Goal: Task Accomplishment & Management: Complete application form

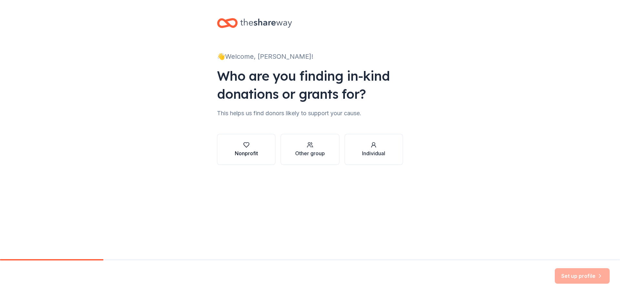
click at [260, 149] on button "Nonprofit" at bounding box center [246, 149] width 58 height 31
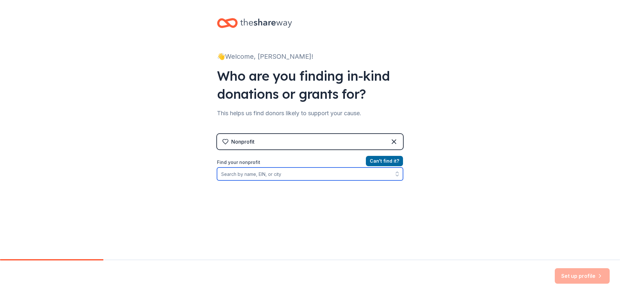
drag, startPoint x: 267, startPoint y: 175, endPoint x: 271, endPoint y: 169, distance: 6.5
click at [268, 175] on input "Find your nonprofit" at bounding box center [310, 173] width 186 height 13
type input "[US_EMPLOYER_IDENTIFICATION_NUMBER]"
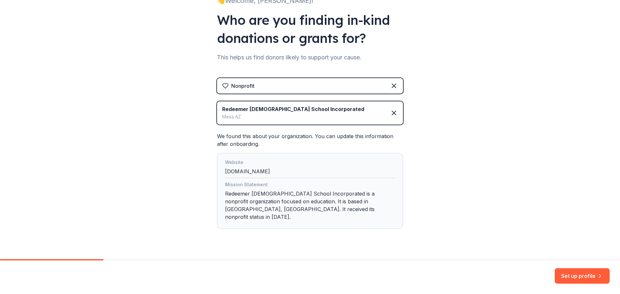
scroll to position [62, 0]
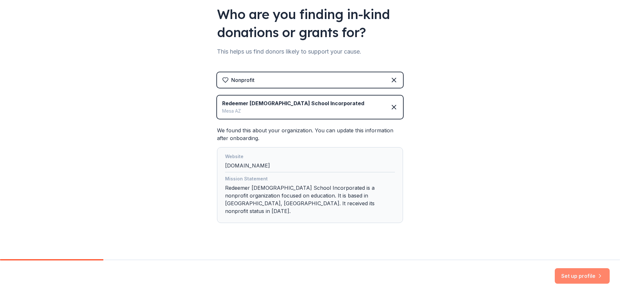
click at [569, 273] on button "Set up profile" at bounding box center [581, 275] width 55 height 15
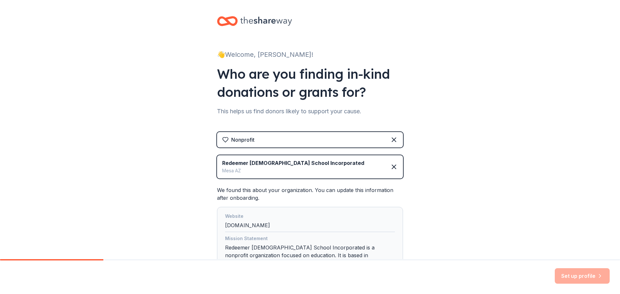
scroll to position [0, 0]
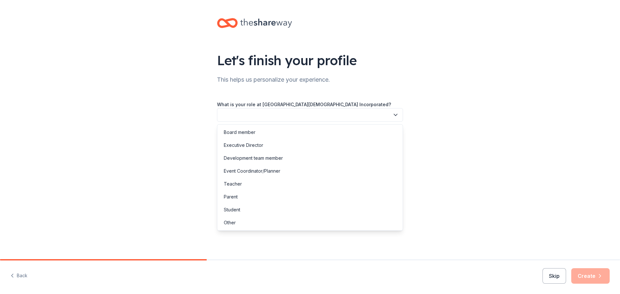
click at [325, 118] on button "button" at bounding box center [310, 115] width 186 height 14
click at [325, 146] on div "Executive Director" at bounding box center [309, 145] width 183 height 13
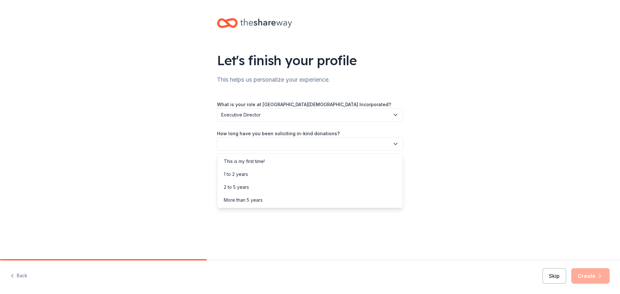
click at [325, 146] on button "button" at bounding box center [310, 144] width 186 height 14
click at [240, 160] on div "This is my first time!" at bounding box center [244, 161] width 41 height 8
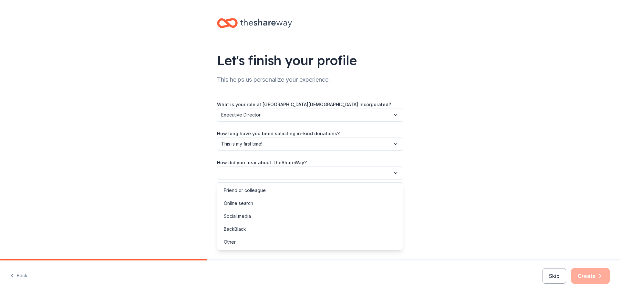
click at [243, 171] on button "button" at bounding box center [310, 173] width 186 height 14
click at [251, 203] on div "Online search" at bounding box center [238, 203] width 29 height 8
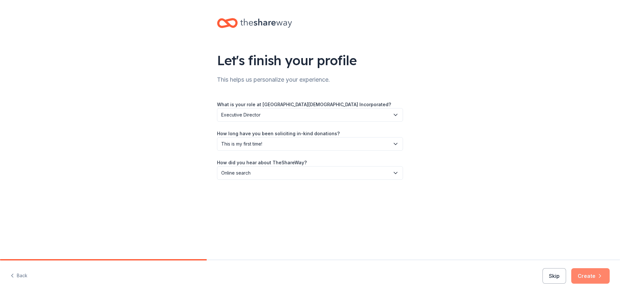
click at [584, 277] on button "Create" at bounding box center [590, 275] width 38 height 15
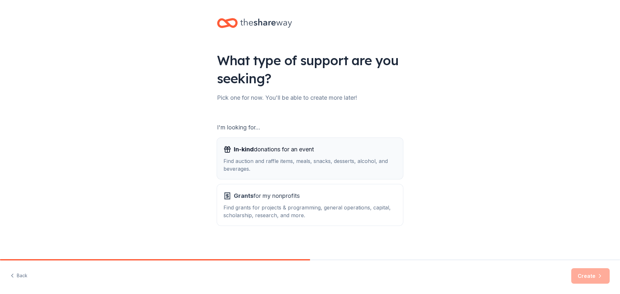
click at [244, 150] on span "In-kind" at bounding box center [244, 149] width 20 height 7
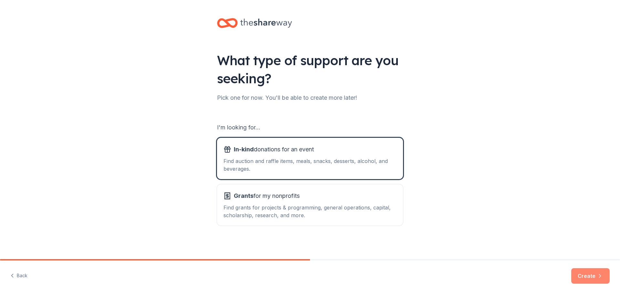
click at [587, 278] on button "Create" at bounding box center [590, 275] width 38 height 15
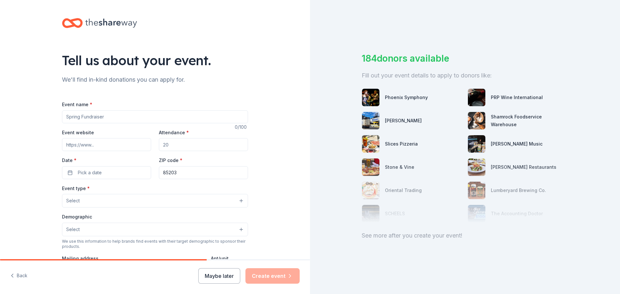
click at [74, 121] on input "Event name *" at bounding box center [155, 116] width 186 height 13
type input "45th Anniversary Gala"
type input "[DOMAIN_NAME]"
type input "200"
click at [93, 172] on span "Pick a date" at bounding box center [90, 173] width 24 height 8
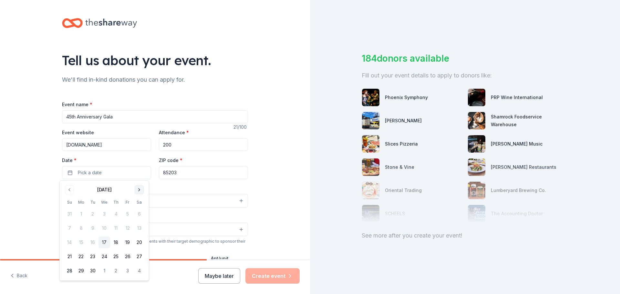
click at [139, 189] on button "Go to next month" at bounding box center [139, 189] width 9 height 9
click at [141, 242] on button "18" at bounding box center [139, 243] width 12 height 12
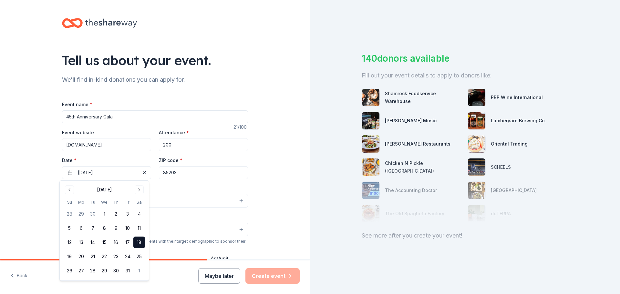
click at [164, 21] on div at bounding box center [155, 22] width 186 height 15
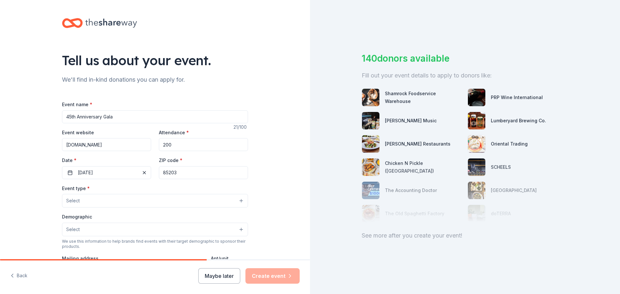
scroll to position [65, 0]
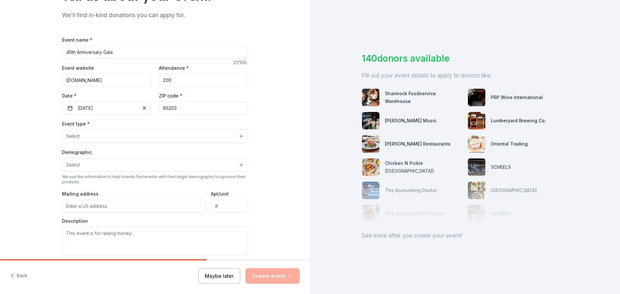
click at [114, 137] on button "Select" at bounding box center [155, 136] width 186 height 14
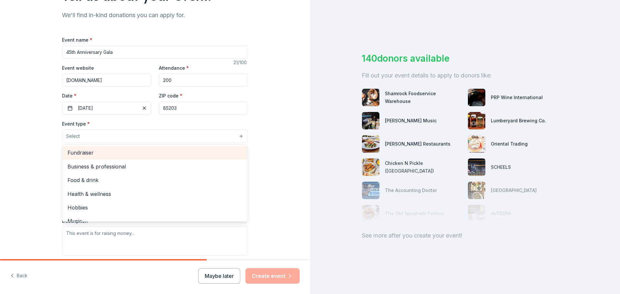
click at [100, 152] on span "Fundraiser" at bounding box center [154, 152] width 175 height 8
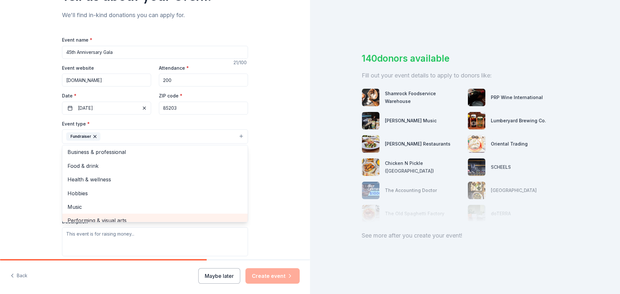
scroll to position [0, 0]
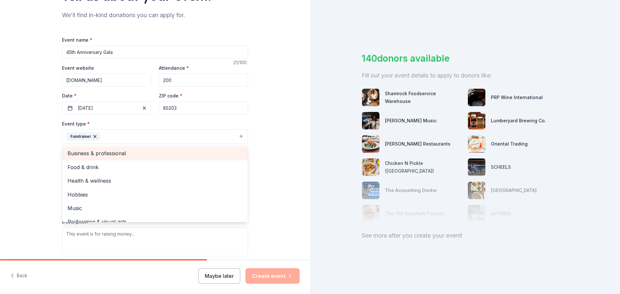
click at [106, 153] on span "Business & professional" at bounding box center [154, 153] width 175 height 8
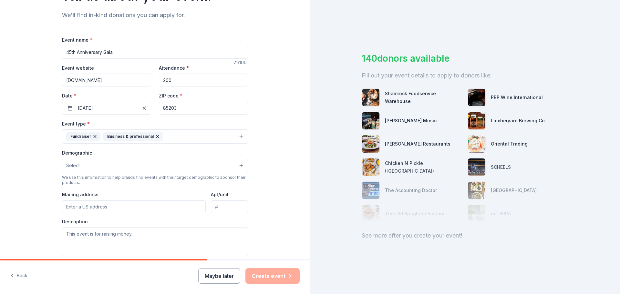
click at [155, 134] on icon "button" at bounding box center [157, 136] width 5 height 5
click at [121, 164] on button "Select" at bounding box center [155, 166] width 186 height 14
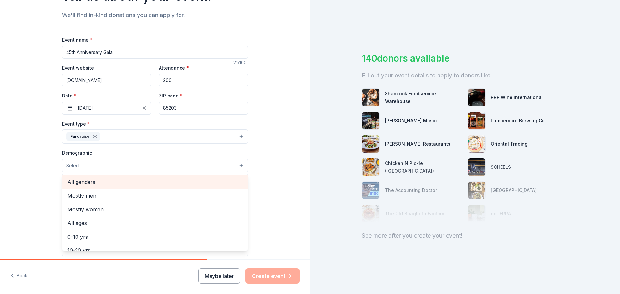
click at [94, 182] on span "All genders" at bounding box center [154, 182] width 175 height 8
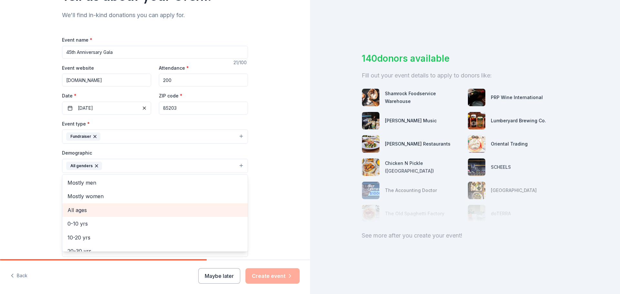
click at [90, 210] on span "All ages" at bounding box center [154, 210] width 175 height 8
click at [38, 184] on div "Tell us about your event. We'll find in-kind donations you can apply for. Event…" at bounding box center [155, 150] width 310 height 431
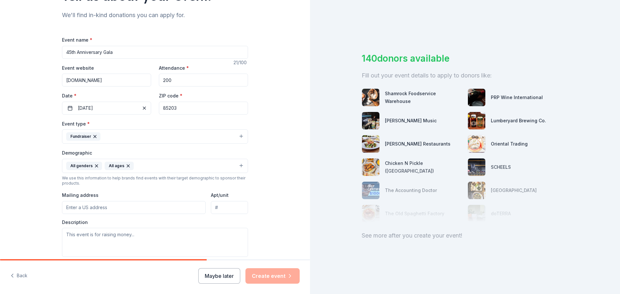
click at [115, 213] on input "Mailing address" at bounding box center [134, 207] width 144 height 13
drag, startPoint x: 115, startPoint y: 213, endPoint x: 119, endPoint y: 212, distance: 4.0
click at [116, 213] on input "719 N Stapley Dr" at bounding box center [134, 207] width 144 height 13
type input "719 North Stapley Drive, Mesa, AZ, 85203"
click at [139, 230] on textarea at bounding box center [155, 242] width 186 height 29
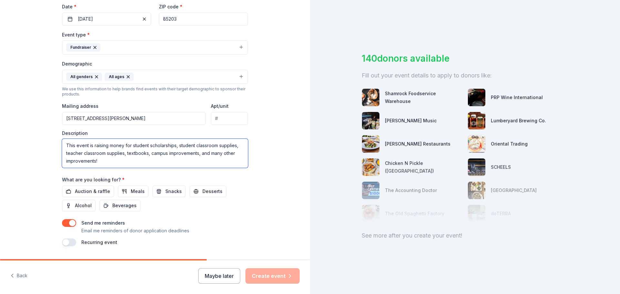
scroll to position [172, 0]
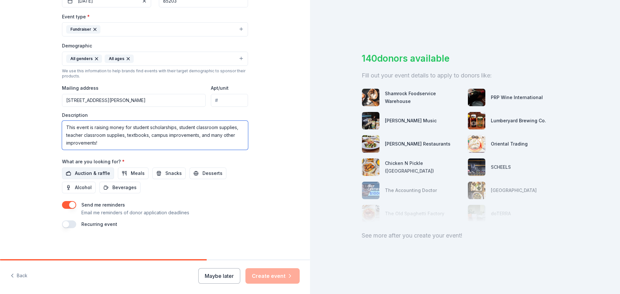
type textarea "This event is raising money for student scholarships, student classroom supplie…"
click at [90, 173] on span "Auction & raffle" at bounding box center [92, 173] width 35 height 8
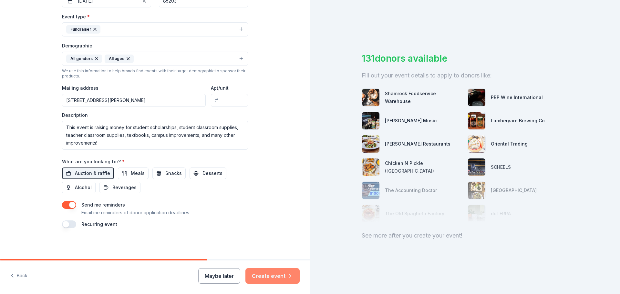
click at [263, 277] on button "Create event" at bounding box center [272, 275] width 54 height 15
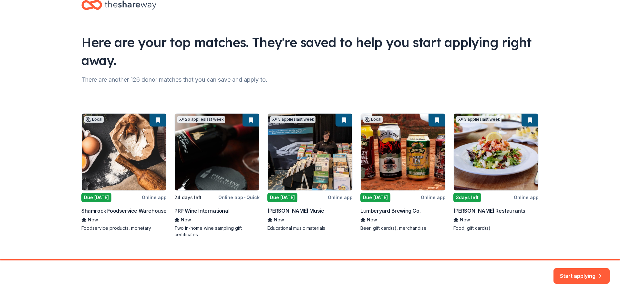
scroll to position [28, 0]
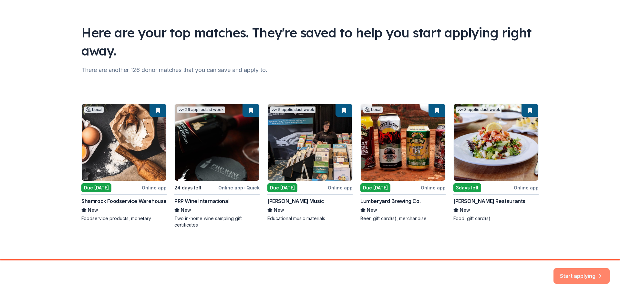
click at [591, 273] on button "Start applying" at bounding box center [581, 271] width 56 height 15
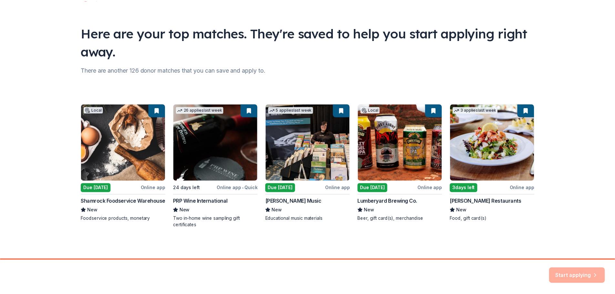
scroll to position [0, 0]
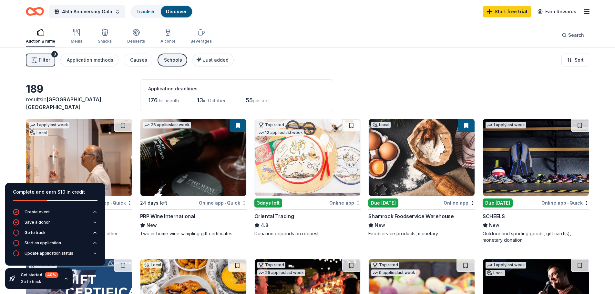
click at [347, 42] on div "Auction & raffle Meals Snacks Desserts Alcohol Beverages Search" at bounding box center [307, 35] width 563 height 24
click at [309, 185] on img at bounding box center [308, 157] width 106 height 77
click at [39, 230] on div "Go to track" at bounding box center [35, 232] width 21 height 5
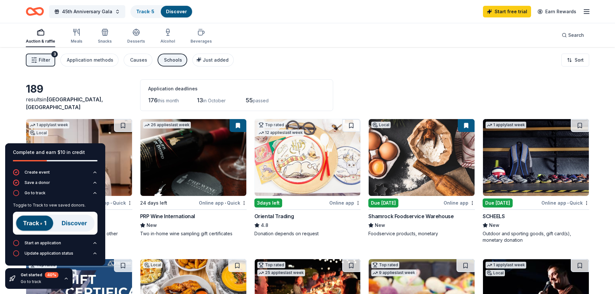
click at [531, 169] on img at bounding box center [536, 157] width 106 height 77
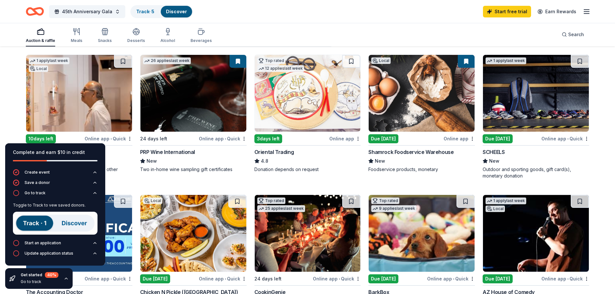
scroll to position [65, 0]
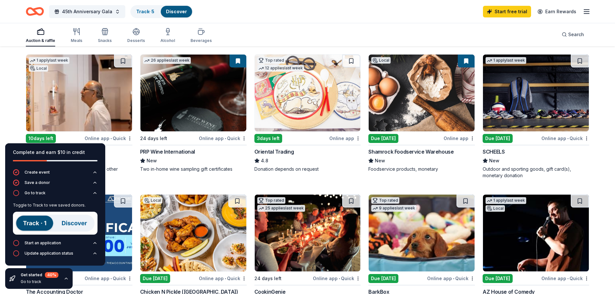
click at [65, 280] on icon "button" at bounding box center [66, 278] width 5 height 5
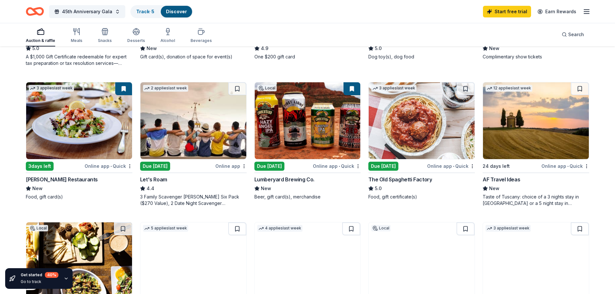
scroll to position [323, 0]
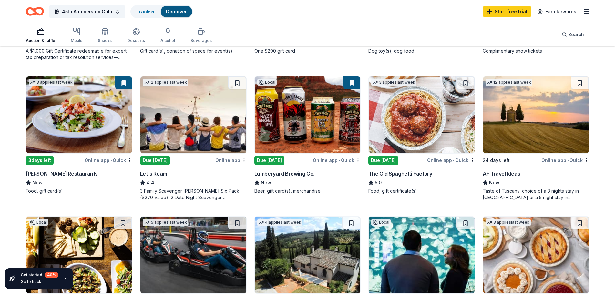
click at [177, 128] on img at bounding box center [193, 114] width 106 height 77
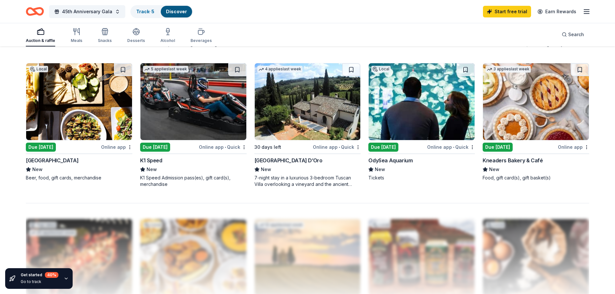
scroll to position [484, 0]
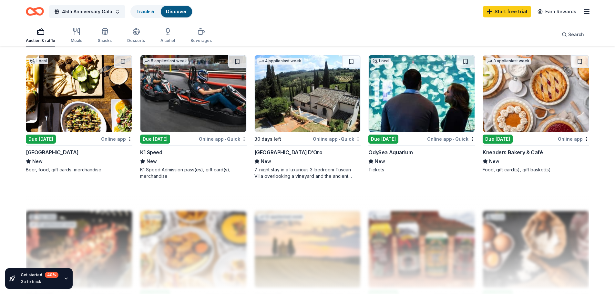
click at [219, 115] on img at bounding box center [193, 93] width 106 height 77
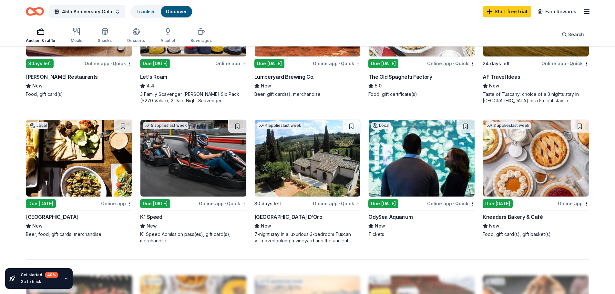
scroll to position [323, 0]
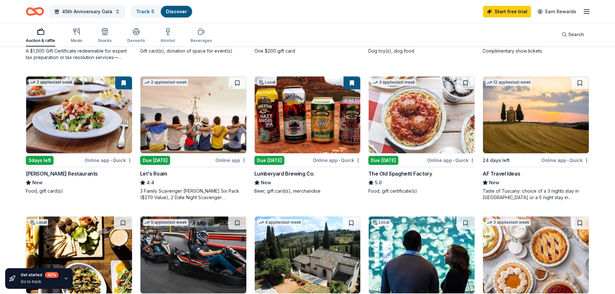
click at [551, 125] on img at bounding box center [536, 114] width 106 height 77
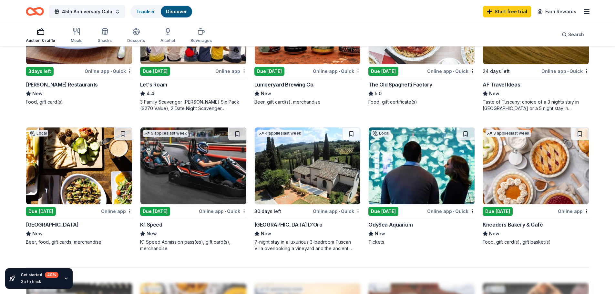
scroll to position [419, 0]
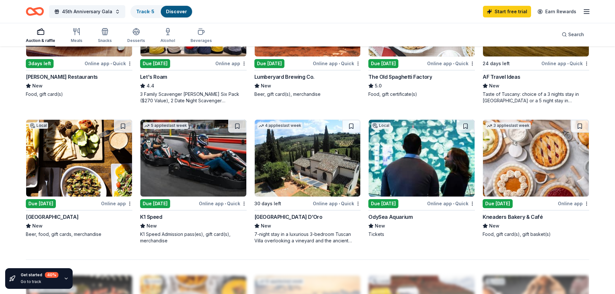
click at [545, 162] on img at bounding box center [536, 158] width 106 height 77
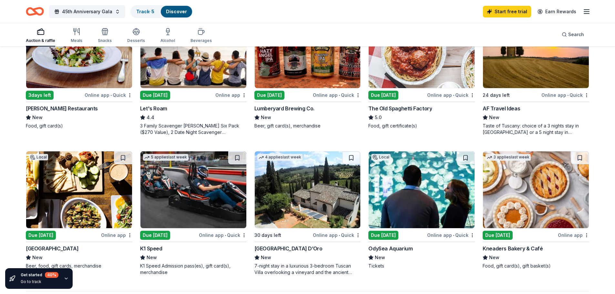
scroll to position [387, 0]
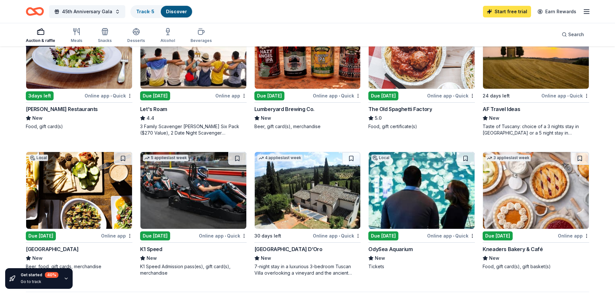
click at [501, 15] on link "Start free trial" at bounding box center [507, 12] width 48 height 12
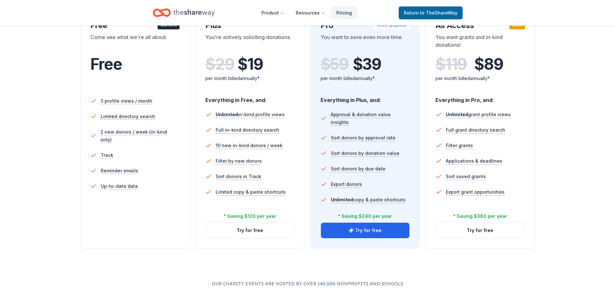
scroll to position [129, 0]
click at [369, 231] on button "Try for free" at bounding box center [365, 229] width 89 height 15
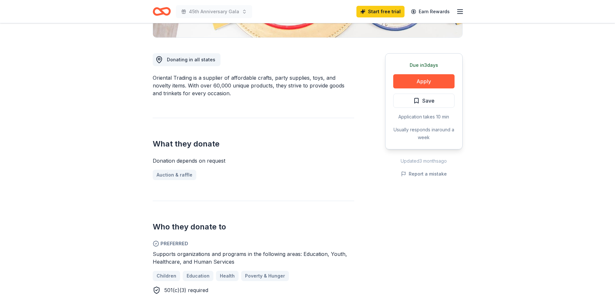
scroll to position [258, 0]
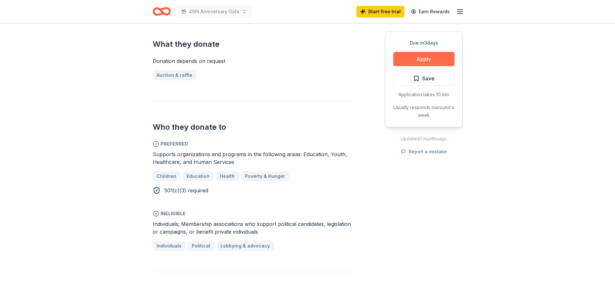
click at [414, 61] on button "Apply" at bounding box center [423, 59] width 61 height 14
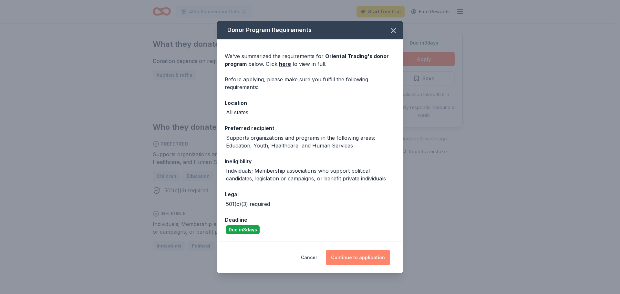
click at [333, 258] on button "Continue to application" at bounding box center [358, 257] width 64 height 15
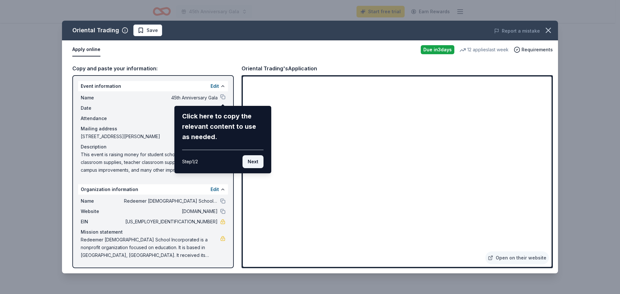
click at [248, 162] on button "Next" at bounding box center [252, 161] width 21 height 13
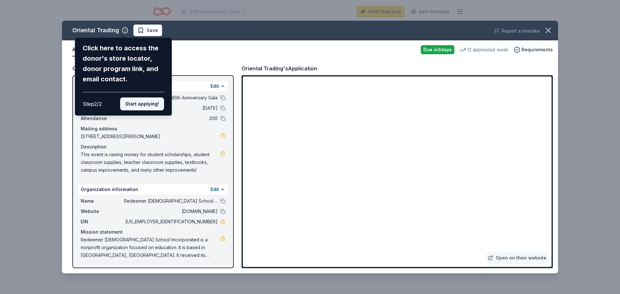
click at [144, 106] on button "Start applying!" at bounding box center [142, 103] width 44 height 13
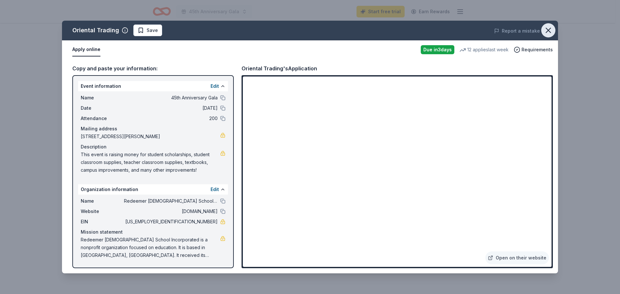
click at [549, 29] on icon "button" at bounding box center [547, 30] width 9 height 9
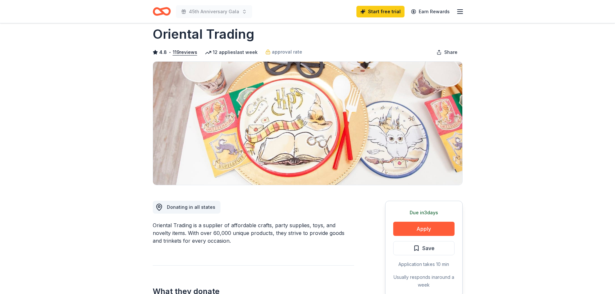
scroll to position [0, 0]
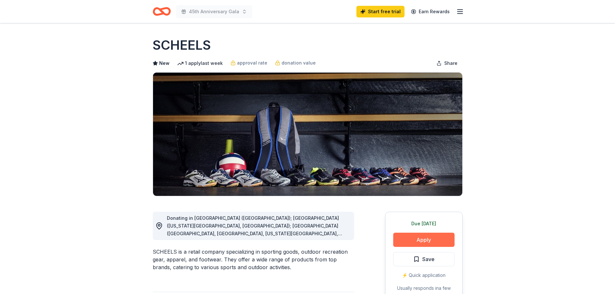
click at [415, 236] on button "Apply" at bounding box center [423, 240] width 61 height 14
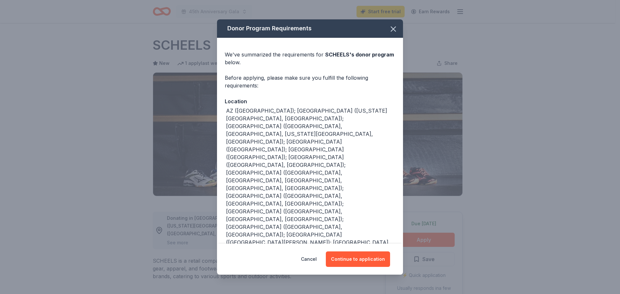
scroll to position [19, 0]
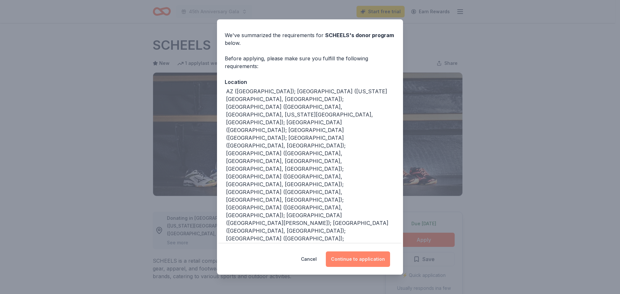
click at [357, 258] on button "Continue to application" at bounding box center [358, 258] width 64 height 15
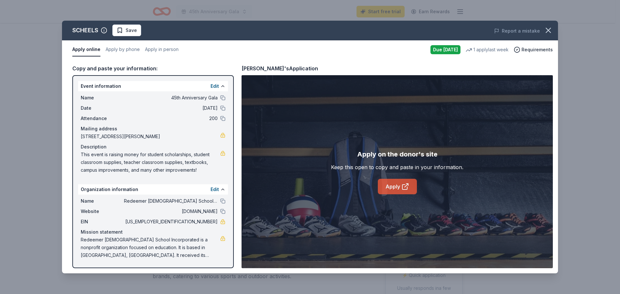
click at [393, 182] on link "Apply" at bounding box center [397, 186] width 39 height 15
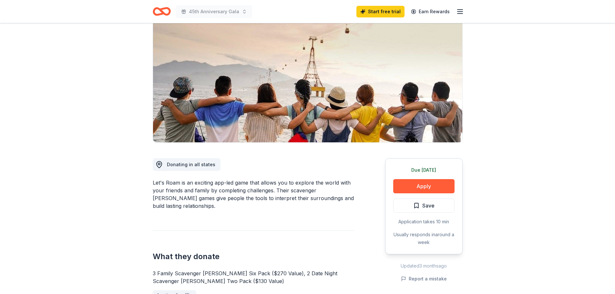
scroll to position [65, 0]
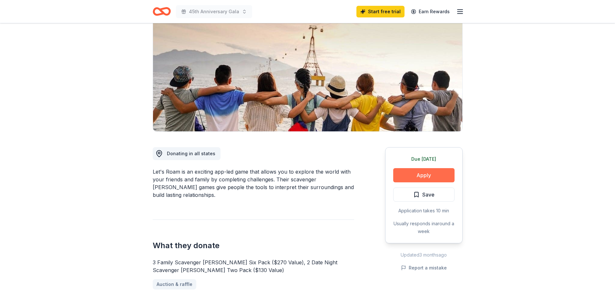
click at [407, 175] on button "Apply" at bounding box center [423, 175] width 61 height 14
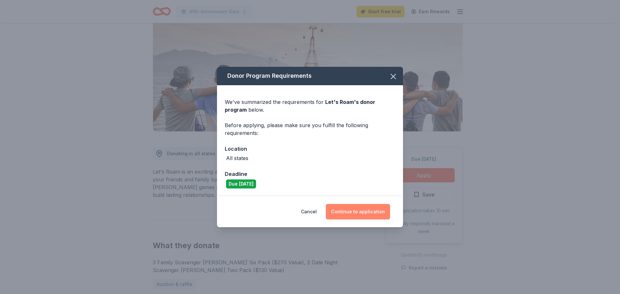
click at [370, 209] on button "Continue to application" at bounding box center [358, 211] width 64 height 15
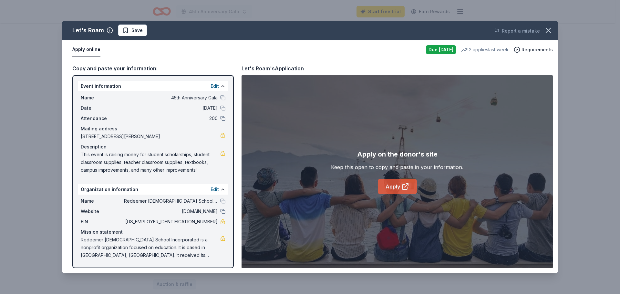
click at [396, 185] on link "Apply" at bounding box center [397, 186] width 39 height 15
click at [548, 31] on icon "button" at bounding box center [547, 30] width 9 height 9
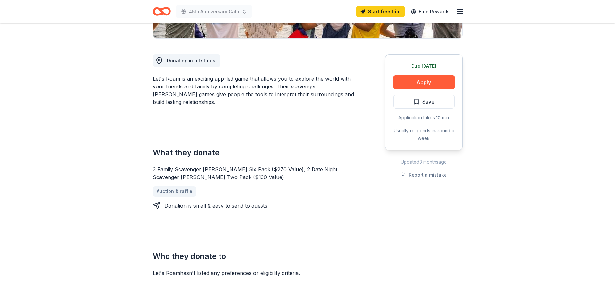
scroll to position [161, 0]
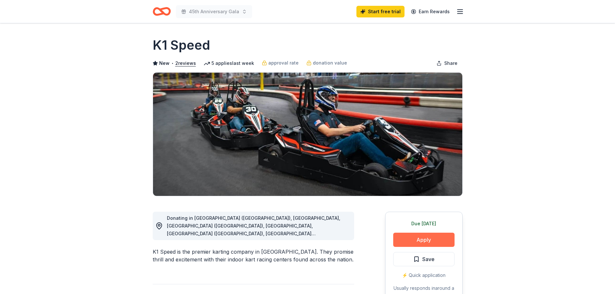
click at [419, 238] on button "Apply" at bounding box center [423, 240] width 61 height 14
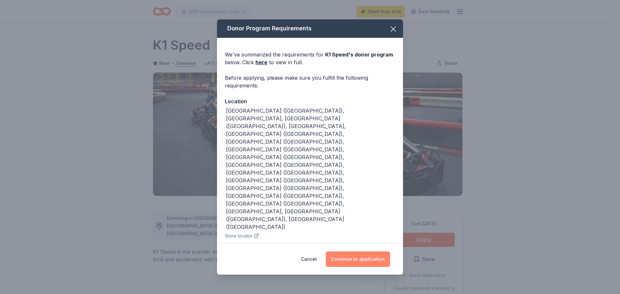
click at [365, 251] on button "Continue to application" at bounding box center [358, 258] width 64 height 15
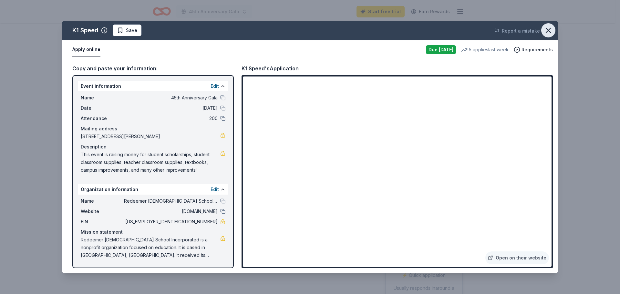
click at [550, 29] on icon "button" at bounding box center [547, 30] width 9 height 9
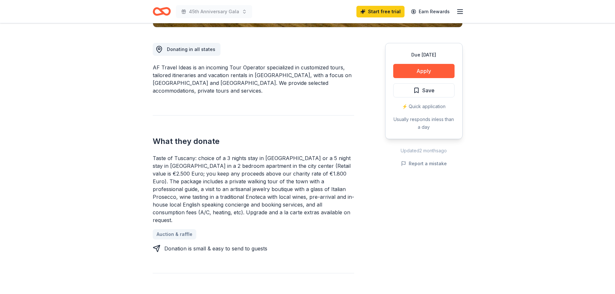
scroll to position [129, 0]
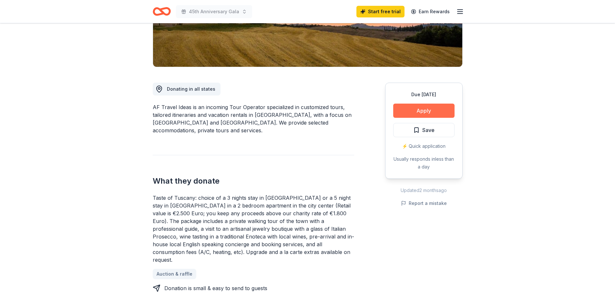
click at [416, 113] on button "Apply" at bounding box center [423, 111] width 61 height 14
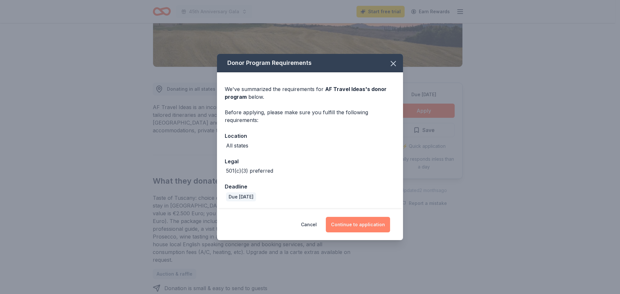
click at [357, 220] on button "Continue to application" at bounding box center [358, 224] width 64 height 15
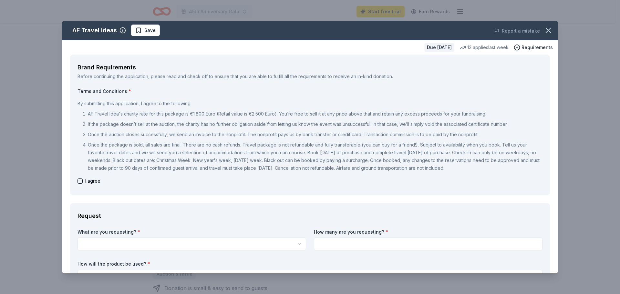
click at [78, 181] on button "button" at bounding box center [79, 180] width 5 height 5
checkbox input "true"
click at [545, 31] on icon "button" at bounding box center [547, 30] width 9 height 9
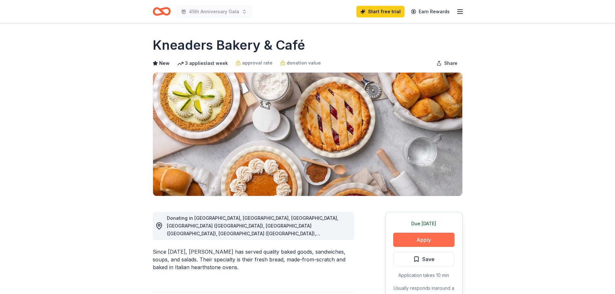
click at [428, 240] on button "Apply" at bounding box center [423, 240] width 61 height 14
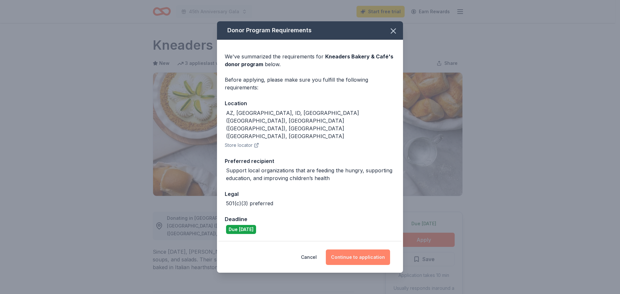
click at [338, 249] on button "Continue to application" at bounding box center [358, 256] width 64 height 15
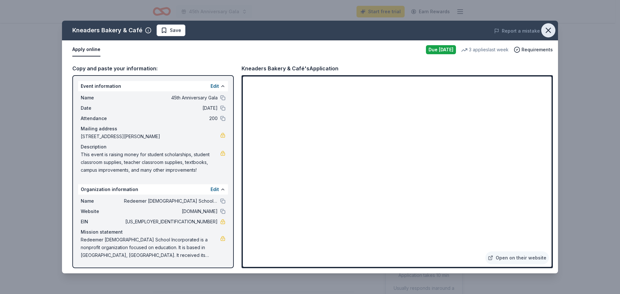
click at [547, 28] on icon "button" at bounding box center [547, 30] width 9 height 9
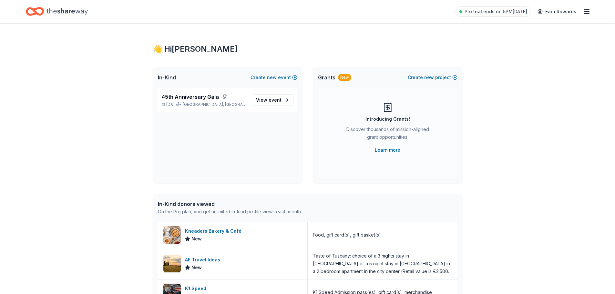
click at [61, 10] on icon "Home" at bounding box center [66, 11] width 41 height 7
click at [62, 8] on icon "Home" at bounding box center [66, 11] width 41 height 13
click at [36, 16] on icon "Home" at bounding box center [35, 11] width 18 height 15
click at [585, 10] on icon "button" at bounding box center [586, 12] width 8 height 8
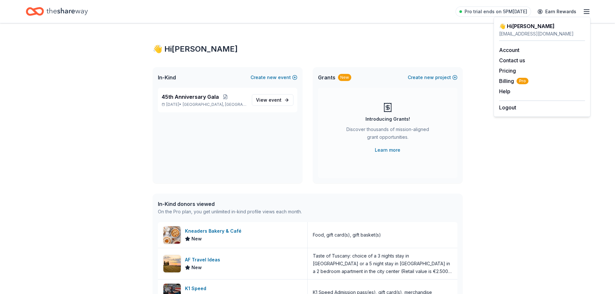
click at [50, 12] on icon "Home" at bounding box center [66, 11] width 41 height 13
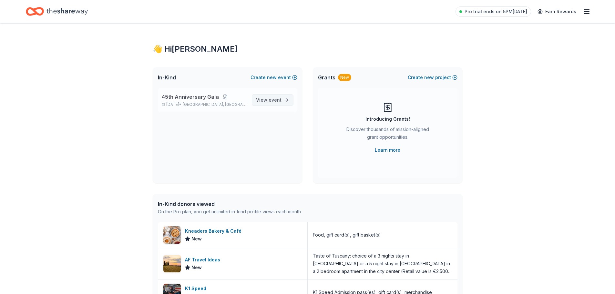
click at [271, 102] on span "event" at bounding box center [274, 99] width 13 height 5
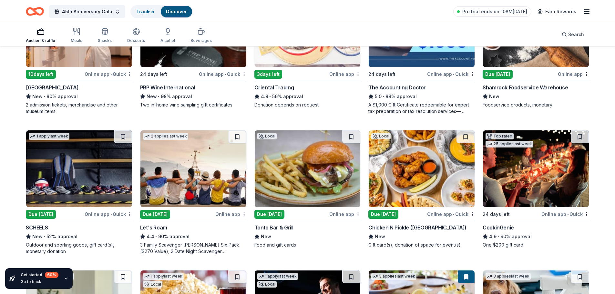
scroll to position [129, 0]
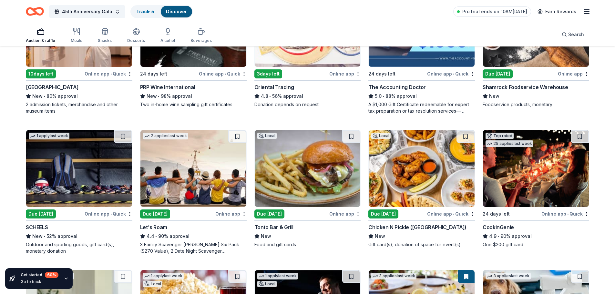
click at [505, 172] on img at bounding box center [536, 168] width 106 height 77
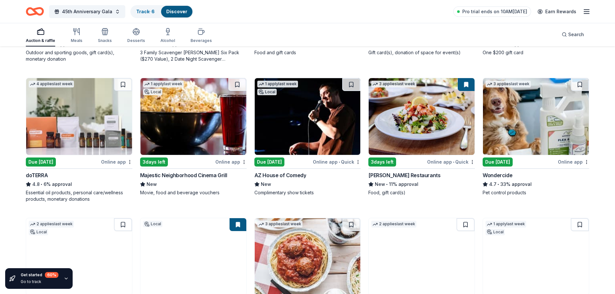
scroll to position [323, 0]
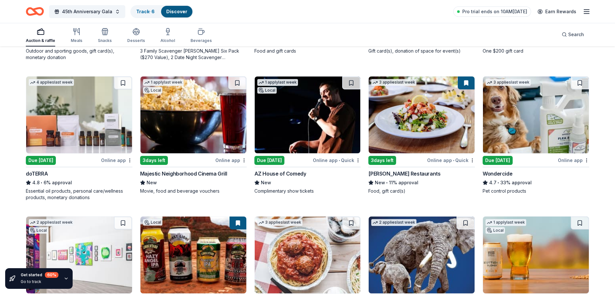
click at [177, 117] on img at bounding box center [193, 114] width 106 height 77
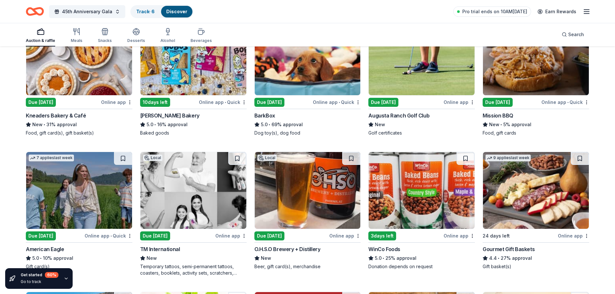
scroll to position [824, 0]
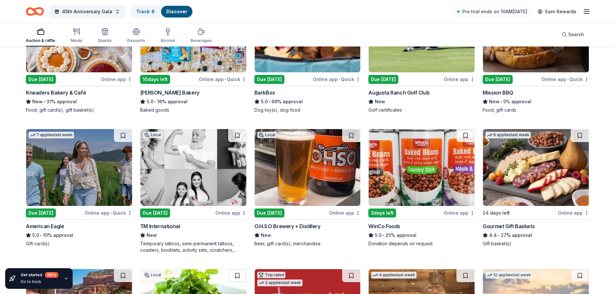
click at [531, 181] on img at bounding box center [536, 167] width 106 height 77
click at [397, 179] on img at bounding box center [422, 167] width 106 height 77
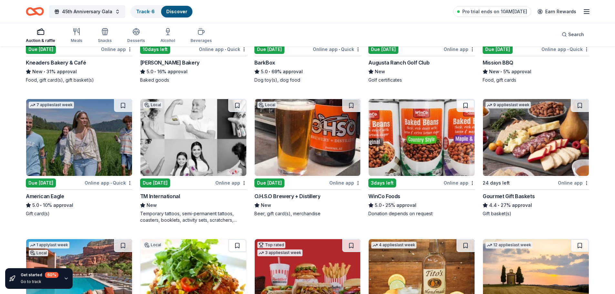
scroll to position [953, 0]
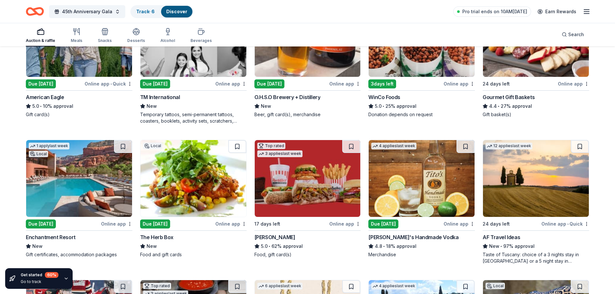
click at [77, 194] on img at bounding box center [79, 178] width 106 height 77
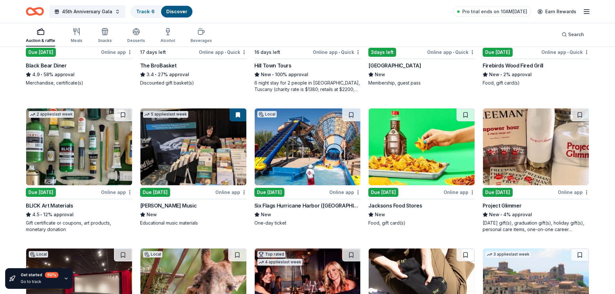
scroll to position [1534, 0]
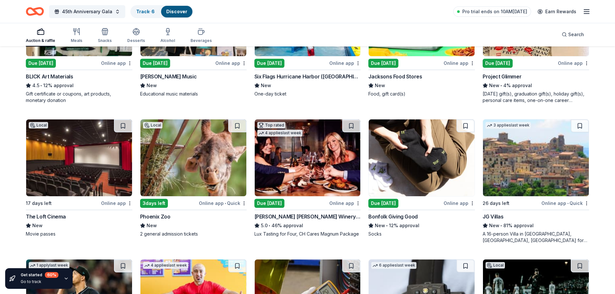
click at [311, 180] on img at bounding box center [308, 157] width 106 height 77
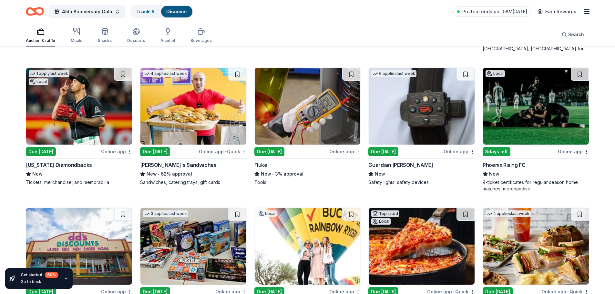
scroll to position [1727, 0]
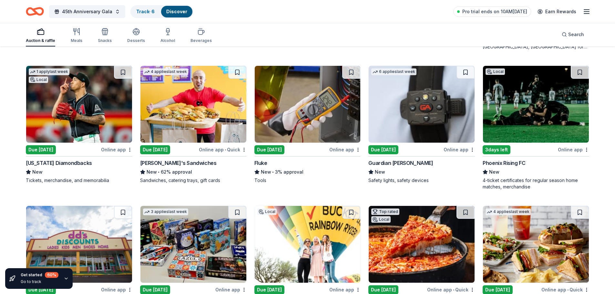
click at [76, 117] on img at bounding box center [79, 104] width 106 height 77
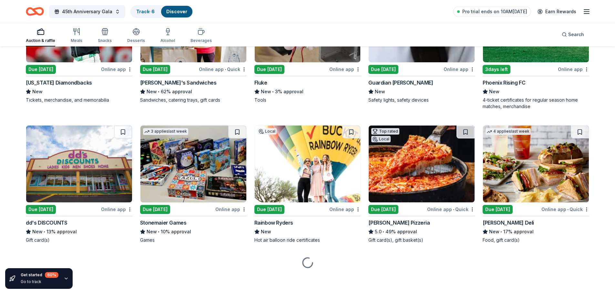
scroll to position [1809, 0]
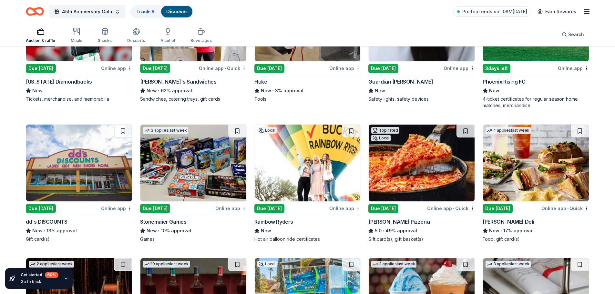
click at [321, 167] on img at bounding box center [308, 163] width 106 height 77
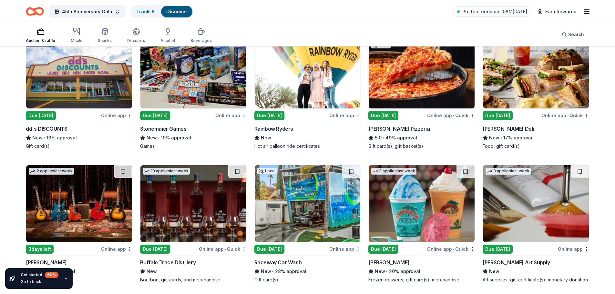
scroll to position [1905, 0]
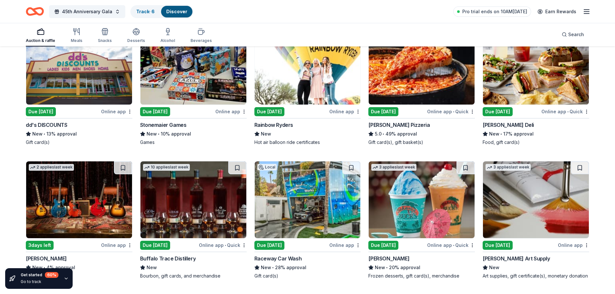
click at [429, 75] on img at bounding box center [422, 66] width 106 height 77
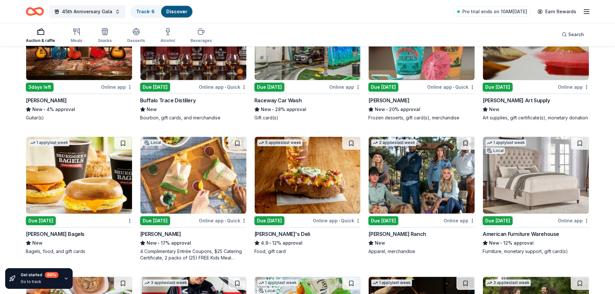
scroll to position [2099, 0]
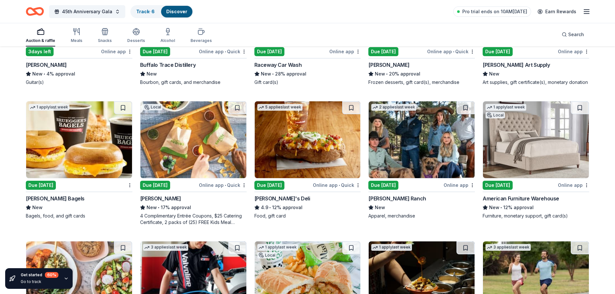
click at [521, 125] on img at bounding box center [536, 139] width 106 height 77
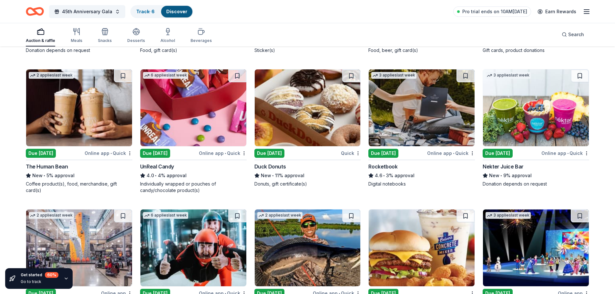
scroll to position [2608, 0]
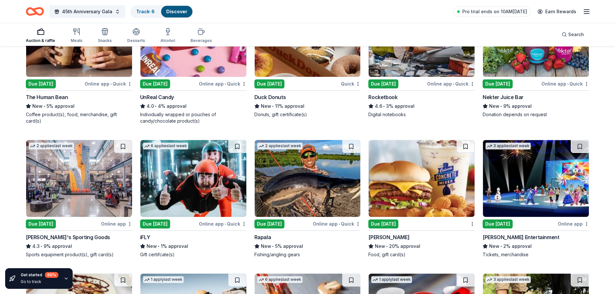
click at [190, 176] on img at bounding box center [193, 178] width 106 height 77
click at [535, 179] on img at bounding box center [536, 178] width 106 height 77
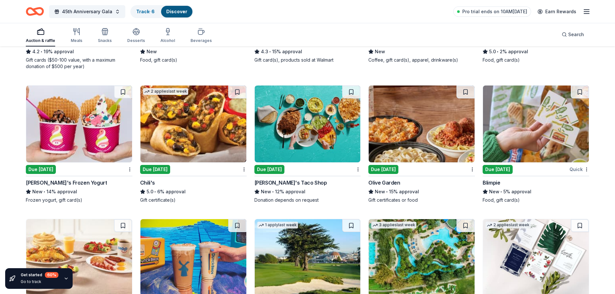
scroll to position [3429, 0]
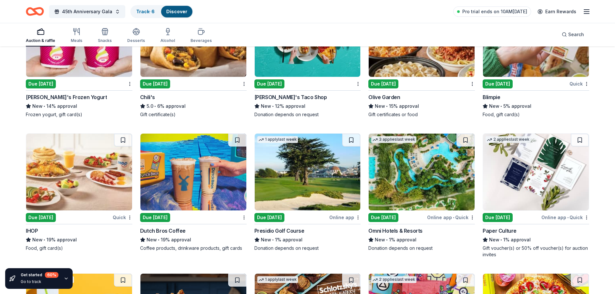
click at [290, 170] on img at bounding box center [308, 172] width 106 height 77
click at [437, 194] on img at bounding box center [422, 172] width 106 height 77
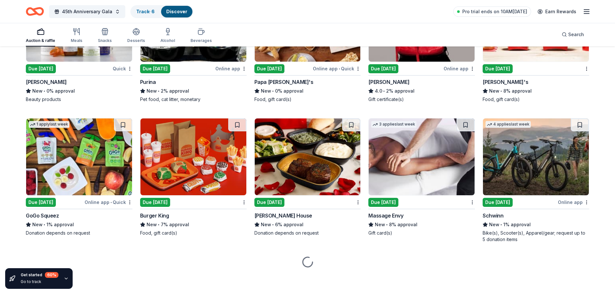
scroll to position [3991, 0]
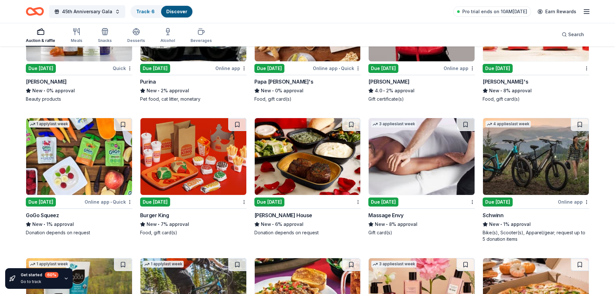
click at [435, 138] on img at bounding box center [422, 156] width 106 height 77
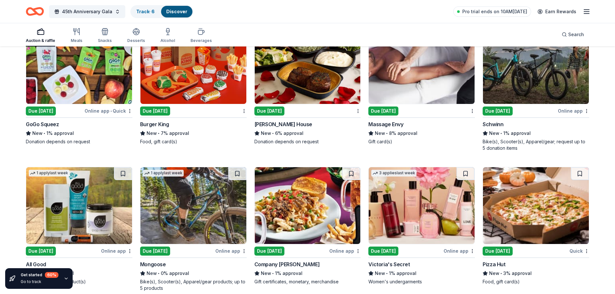
scroll to position [4088, 0]
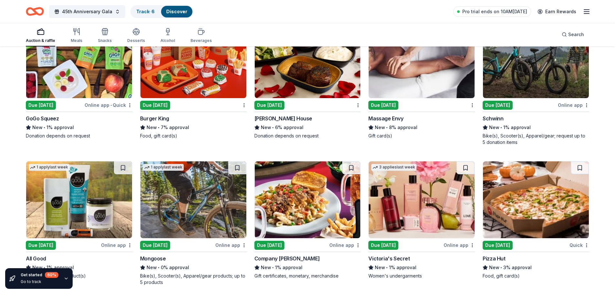
click at [312, 74] on img at bounding box center [308, 59] width 106 height 77
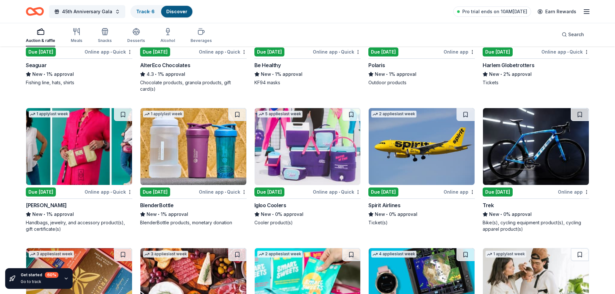
scroll to position [4433, 0]
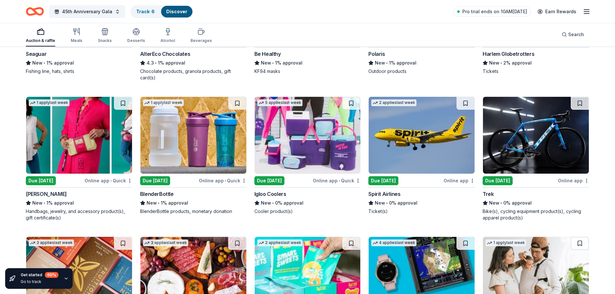
click at [412, 149] on img at bounding box center [422, 135] width 106 height 77
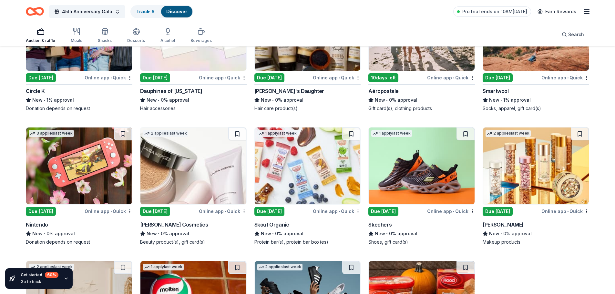
scroll to position [4974, 0]
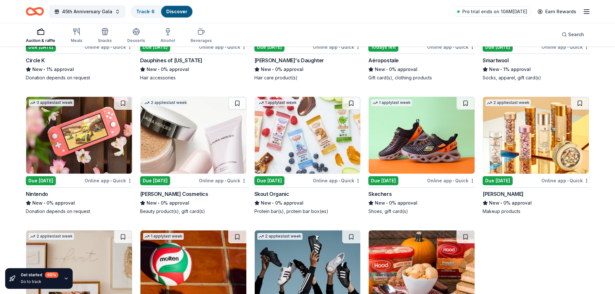
click at [114, 146] on img at bounding box center [79, 135] width 106 height 77
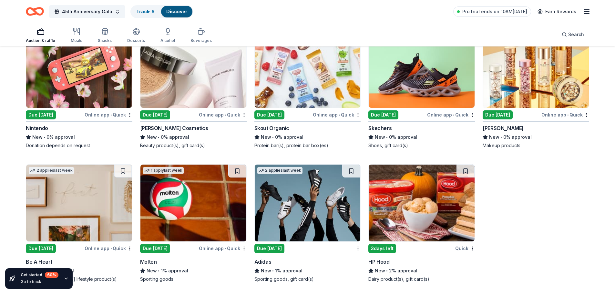
scroll to position [5041, 0]
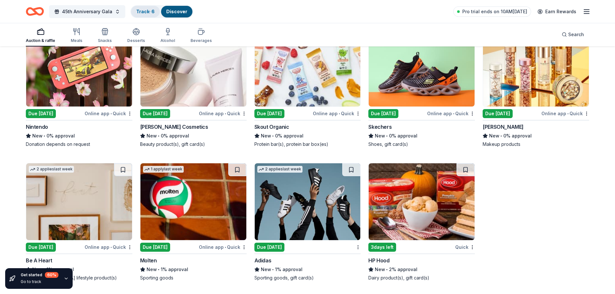
click at [136, 13] on link "Track · 6" at bounding box center [145, 11] width 18 height 5
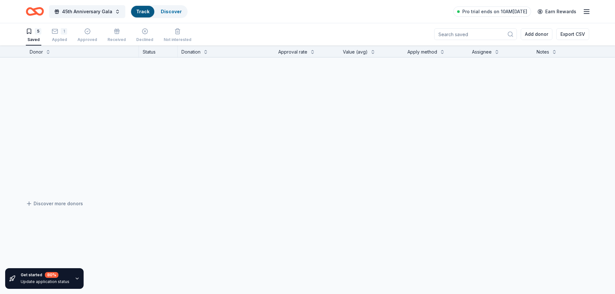
scroll to position [0, 0]
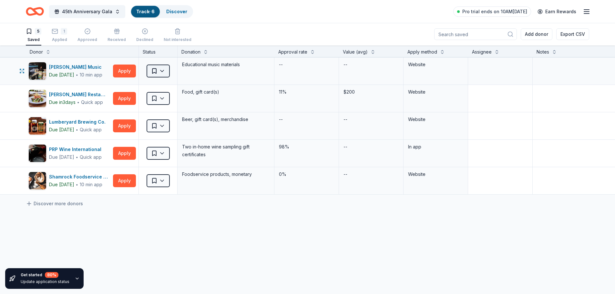
click at [163, 70] on html "45th Anniversary Gala Track · 6 Discover Pro trial ends on 10AM, 9/24 Earn Rewa…" at bounding box center [307, 147] width 615 height 294
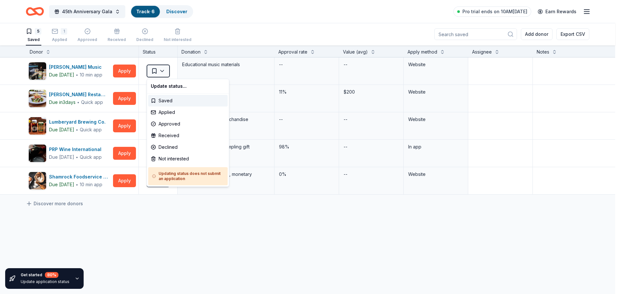
click at [155, 73] on html "45th Anniversary Gala Track · 6 Discover Pro trial ends on 10AM, 9/24 Earn Rewa…" at bounding box center [310, 147] width 620 height 294
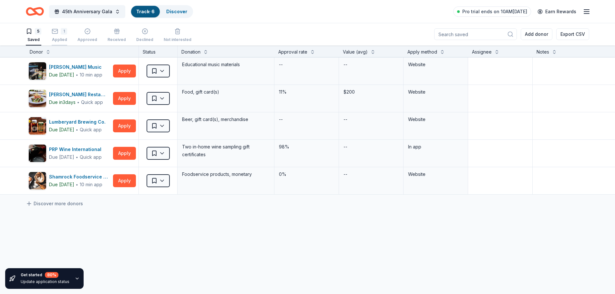
click at [55, 36] on div "1 Applied" at bounding box center [59, 35] width 15 height 14
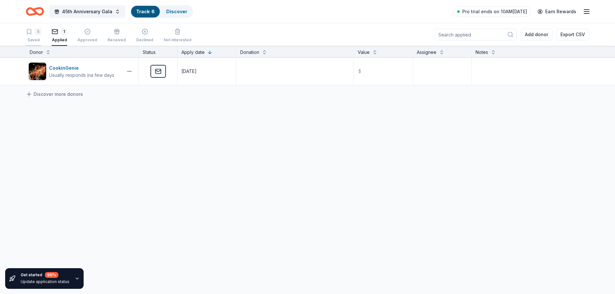
click at [28, 27] on button "5 Saved" at bounding box center [33, 36] width 15 height 20
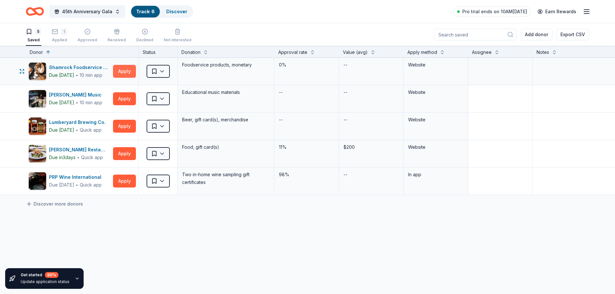
click at [119, 73] on button "Apply" at bounding box center [124, 71] width 23 height 13
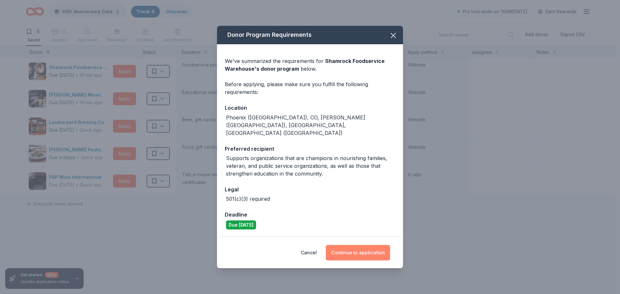
click at [351, 247] on button "Continue to application" at bounding box center [358, 252] width 64 height 15
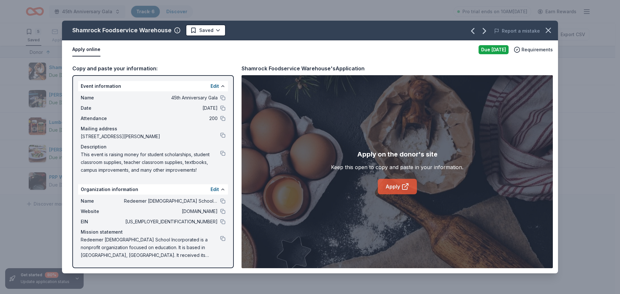
click at [406, 184] on icon at bounding box center [407, 185] width 2 height 2
click at [550, 30] on icon "button" at bounding box center [547, 30] width 9 height 9
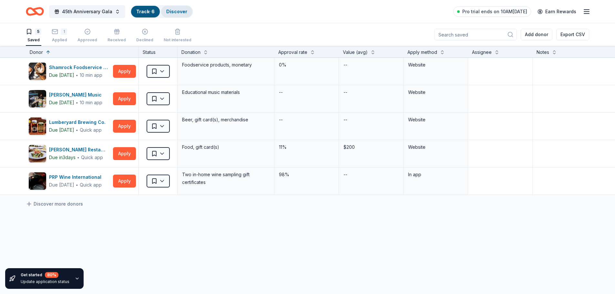
click at [171, 13] on link "Discover" at bounding box center [176, 11] width 21 height 5
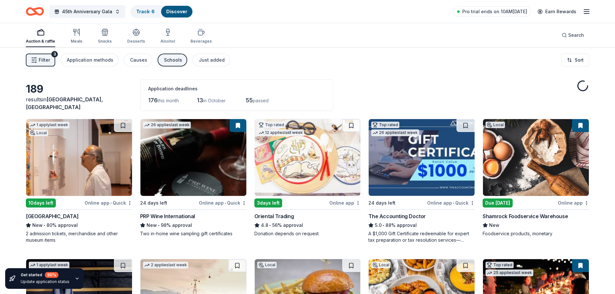
click at [51, 63] on button "Filter 3" at bounding box center [40, 60] width 29 height 13
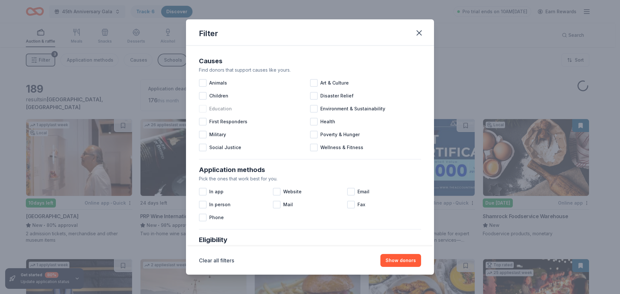
click at [202, 111] on div at bounding box center [203, 109] width 8 height 8
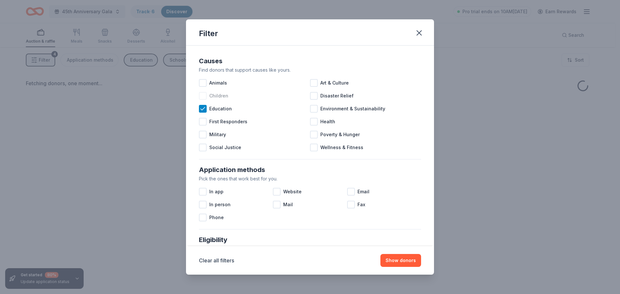
click at [205, 96] on div at bounding box center [203, 96] width 8 height 8
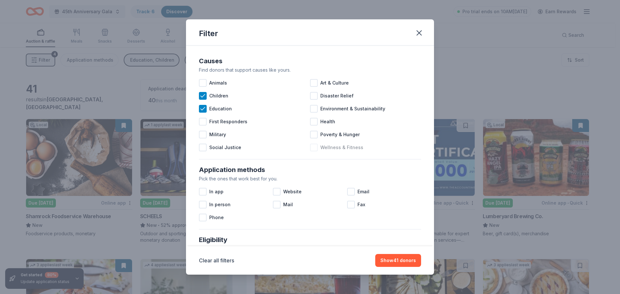
click at [310, 147] on div at bounding box center [314, 148] width 8 height 8
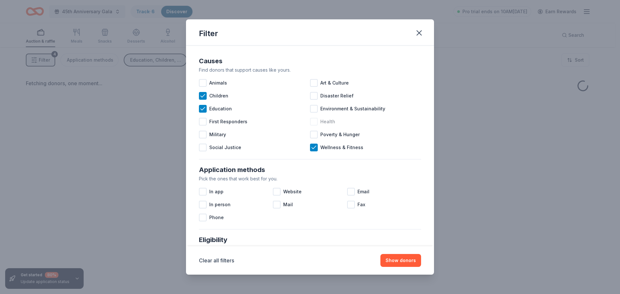
click at [315, 118] on div at bounding box center [314, 122] width 8 height 8
click at [313, 137] on div at bounding box center [314, 135] width 8 height 8
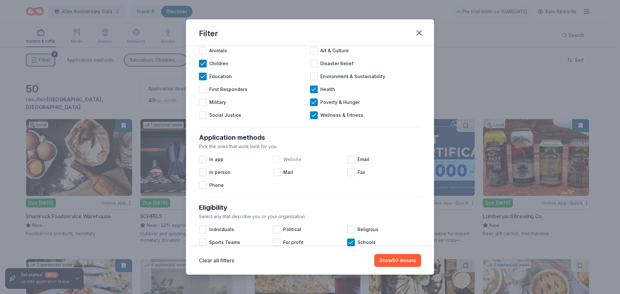
click at [283, 159] on span "Website" at bounding box center [292, 160] width 18 height 8
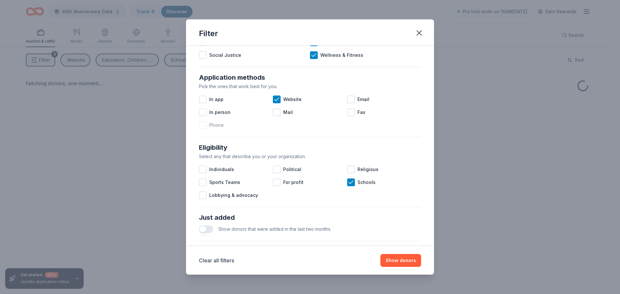
scroll to position [97, 0]
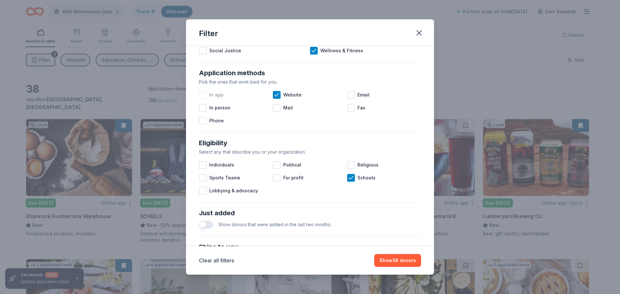
click at [208, 92] on div "In app" at bounding box center [236, 94] width 74 height 13
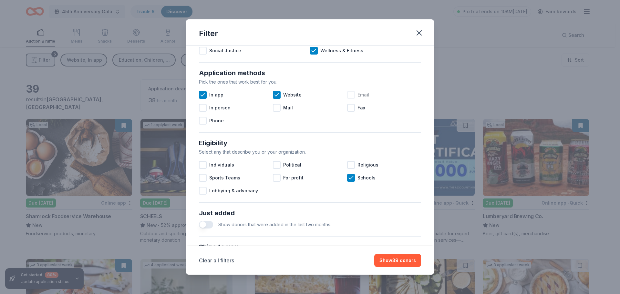
click at [370, 94] on div "Email" at bounding box center [384, 94] width 74 height 13
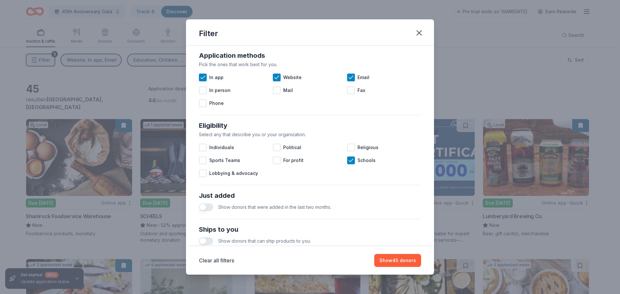
scroll to position [129, 0]
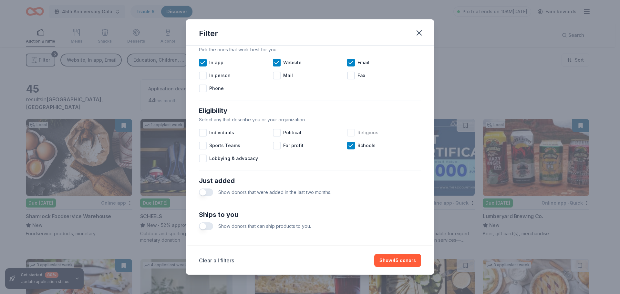
click at [347, 132] on div at bounding box center [351, 133] width 8 height 8
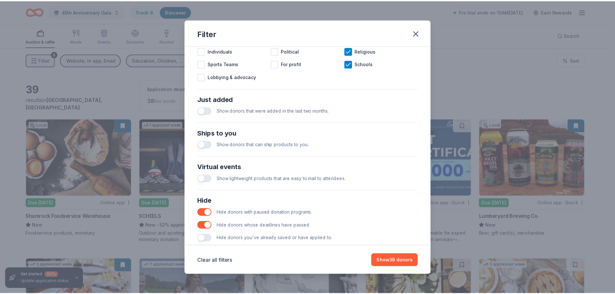
scroll to position [225, 0]
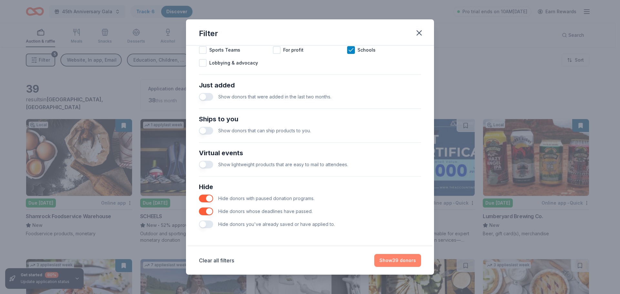
click at [395, 255] on button "Show 39 donors" at bounding box center [397, 260] width 47 height 13
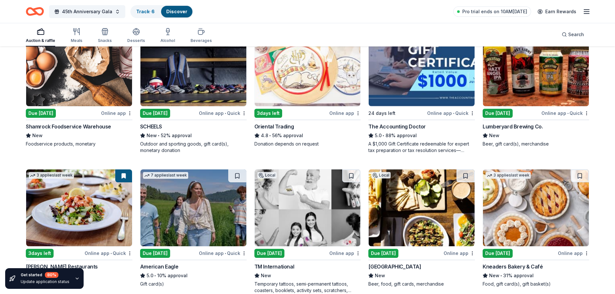
scroll to position [129, 0]
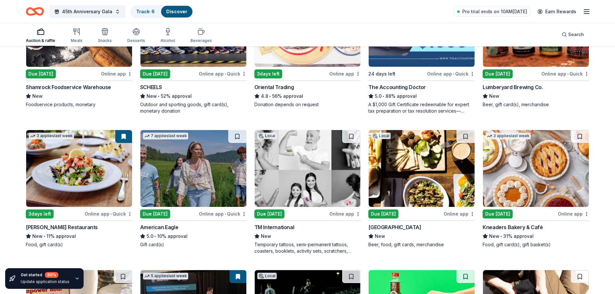
click at [394, 98] on div "5.0 • 88% approval" at bounding box center [421, 96] width 106 height 8
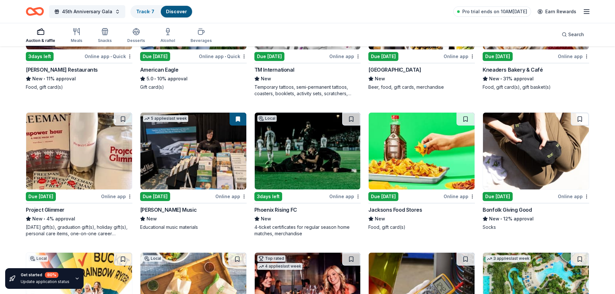
scroll to position [290, 0]
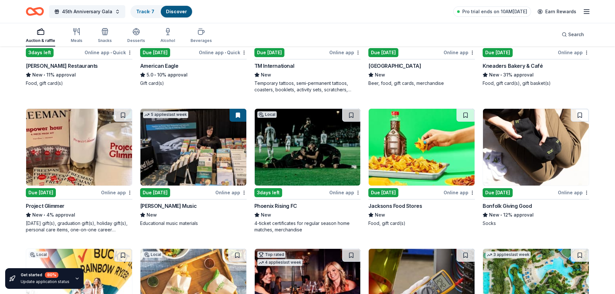
click at [311, 148] on img at bounding box center [308, 147] width 106 height 77
click at [584, 12] on icon "button" at bounding box center [586, 12] width 8 height 8
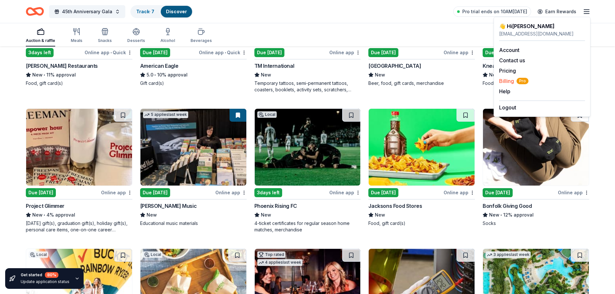
click at [506, 78] on span "Billing Pro" at bounding box center [513, 81] width 29 height 8
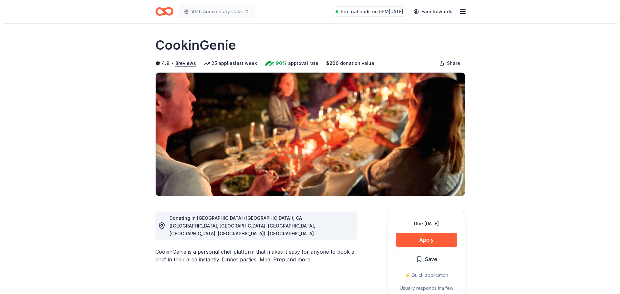
scroll to position [32, 0]
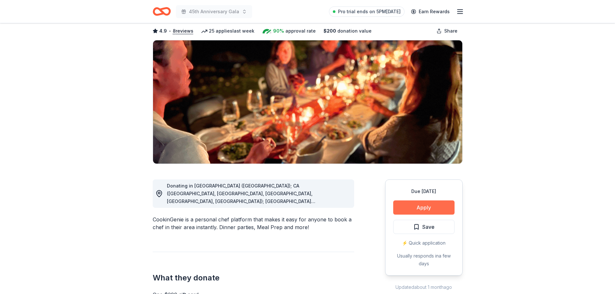
click at [438, 205] on button "Apply" at bounding box center [423, 207] width 61 height 14
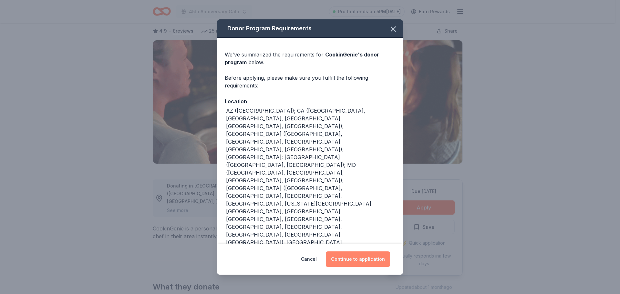
click at [372, 258] on button "Continue to application" at bounding box center [358, 258] width 64 height 15
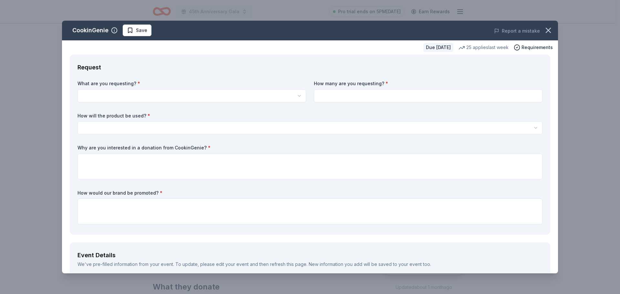
click at [128, 94] on html "45th Anniversary Gala Pro trial ends on 5PM[DATE] Earn Rewards Due [DATE] Share…" at bounding box center [310, 115] width 620 height 294
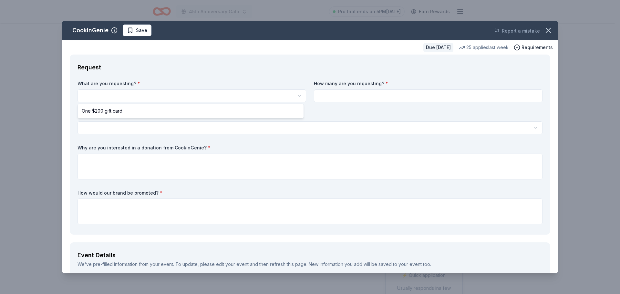
select select "One $200 gift card"
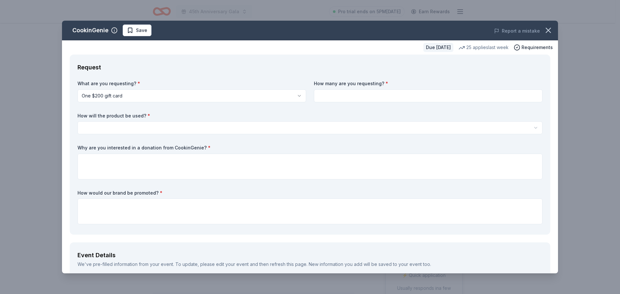
click at [360, 95] on input at bounding box center [428, 95] width 228 height 13
type input "1"
click at [312, 130] on html "45th Anniversary Gala Pro trial ends on 5PM[DATE] Earn Rewards Due [DATE] Share…" at bounding box center [310, 147] width 620 height 294
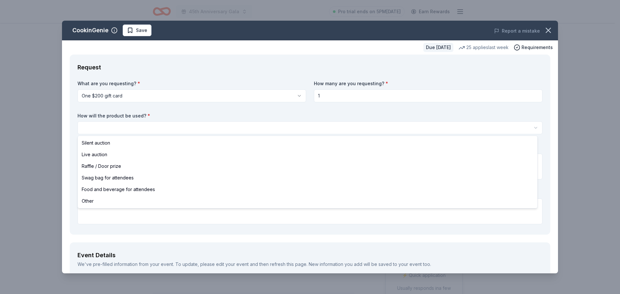
select select "silentAuction"
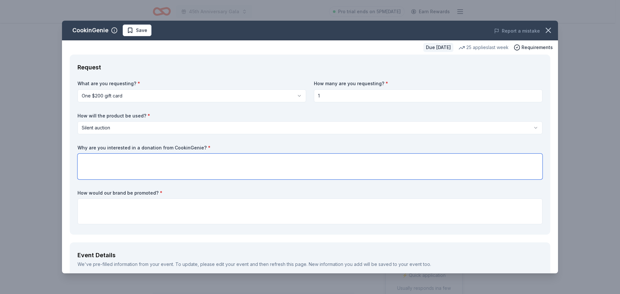
click at [104, 162] on textarea at bounding box center [309, 167] width 465 height 26
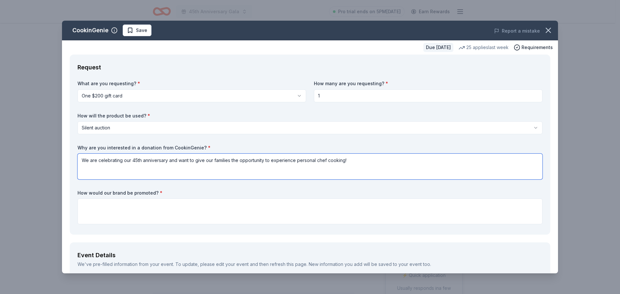
scroll to position [32, 0]
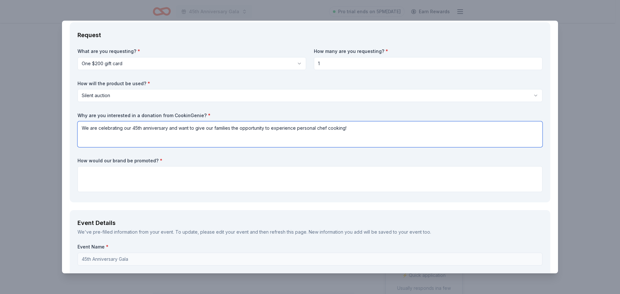
type textarea "We are celebrating our 45th anniversary and want to give our families the oppor…"
click at [114, 181] on textarea at bounding box center [309, 179] width 465 height 26
click at [116, 184] on textarea at bounding box center [309, 179] width 465 height 26
paste textarea "Donors will be recognized in our event program, highlighted during the evening’…"
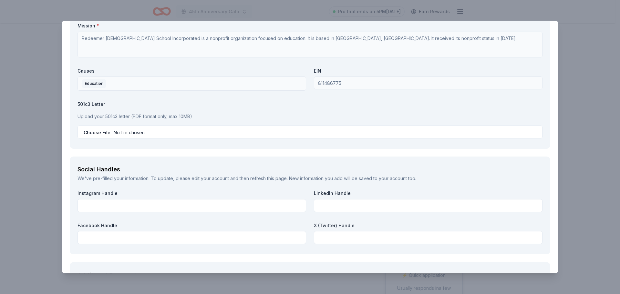
scroll to position [604, 0]
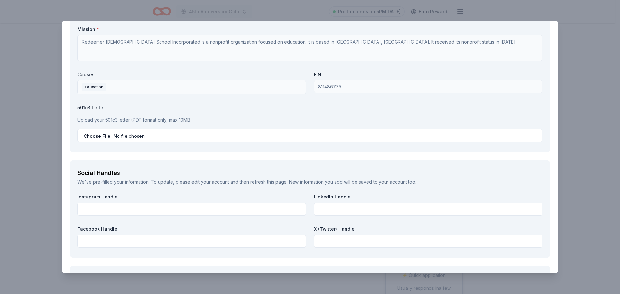
type textarea "Donors will be recognized in our event program, highlighted during the evening’…"
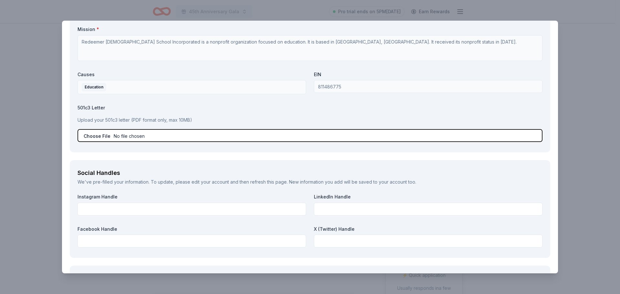
click at [109, 139] on input "file" at bounding box center [309, 135] width 465 height 13
type input "C:\fakepath\Letterhead.doc"
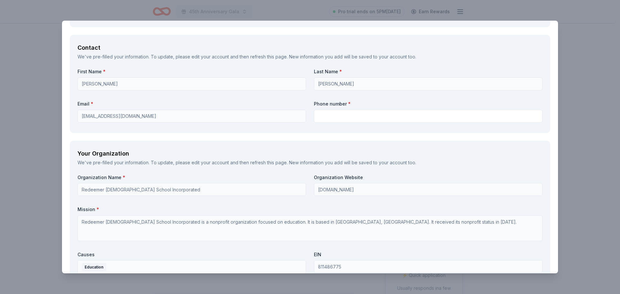
scroll to position [410, 0]
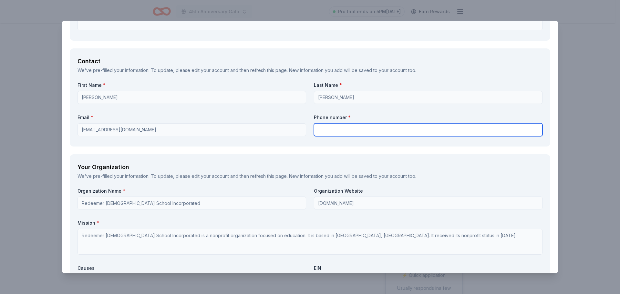
click at [351, 132] on input "text" at bounding box center [428, 129] width 228 height 13
type input "4809625003"
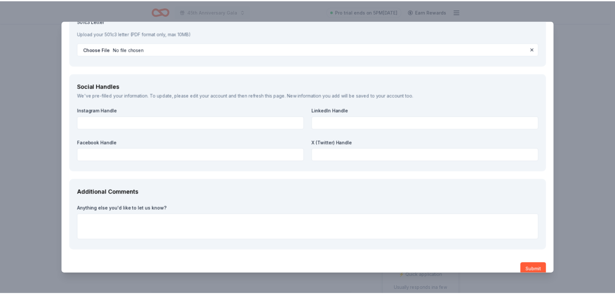
scroll to position [701, 0]
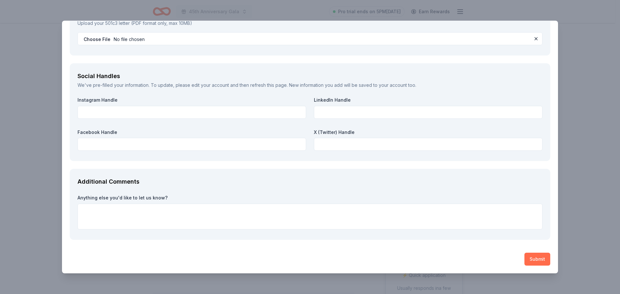
click at [533, 253] on button "Submit" at bounding box center [537, 259] width 26 height 13
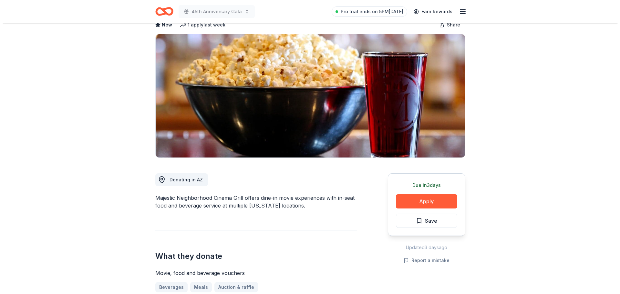
scroll to position [97, 0]
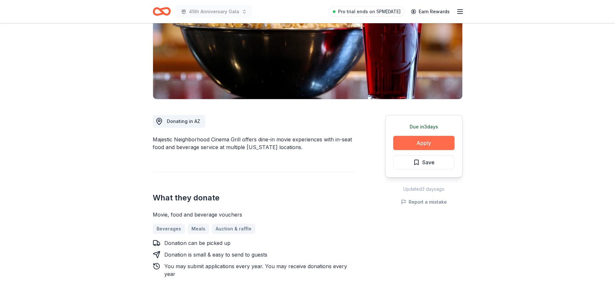
click at [429, 140] on button "Apply" at bounding box center [423, 143] width 61 height 14
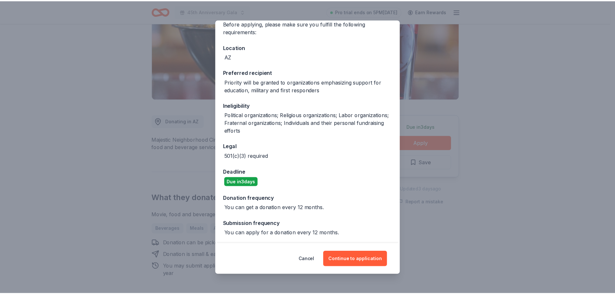
scroll to position [55, 0]
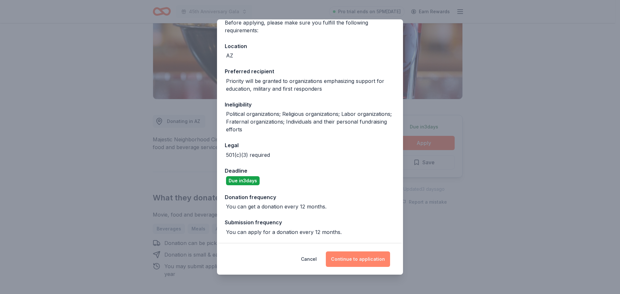
click at [353, 262] on button "Continue to application" at bounding box center [358, 258] width 64 height 15
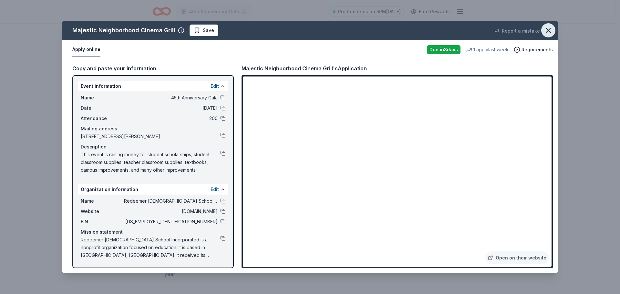
click at [545, 27] on icon "button" at bounding box center [547, 30] width 9 height 9
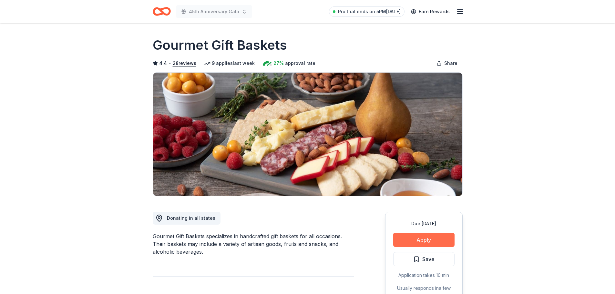
click at [422, 241] on button "Apply" at bounding box center [423, 240] width 61 height 14
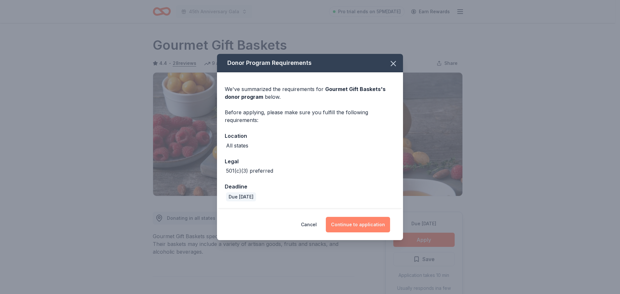
click at [359, 229] on button "Continue to application" at bounding box center [358, 224] width 64 height 15
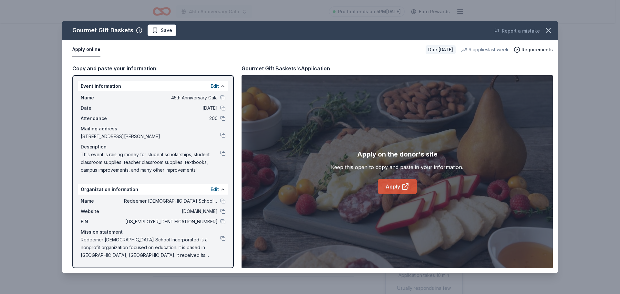
click at [391, 188] on link "Apply" at bounding box center [397, 186] width 39 height 15
click at [545, 33] on icon "button" at bounding box center [547, 30] width 9 height 9
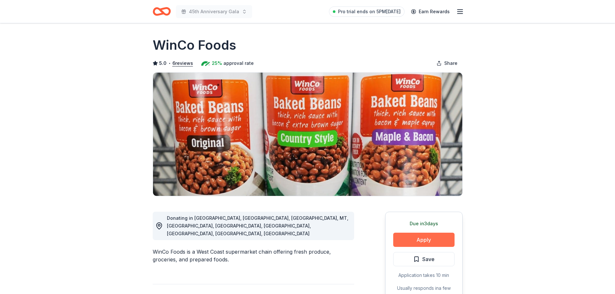
click at [419, 247] on button "Apply" at bounding box center [423, 240] width 61 height 14
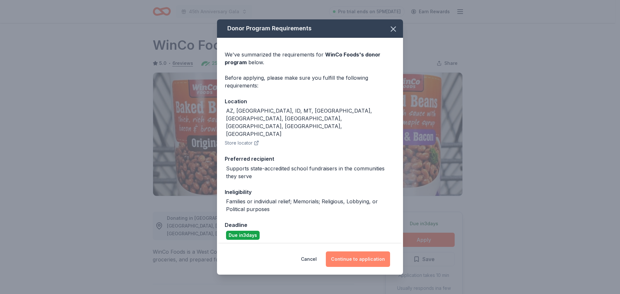
click at [340, 254] on button "Continue to application" at bounding box center [358, 258] width 64 height 15
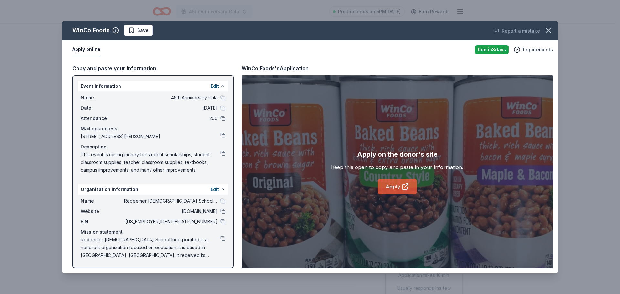
click at [401, 187] on icon at bounding box center [405, 187] width 8 height 8
click at [547, 32] on icon "button" at bounding box center [548, 30] width 5 height 5
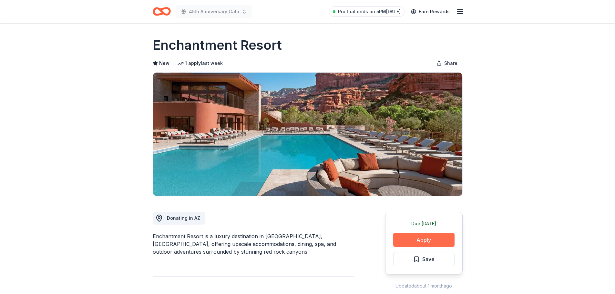
click at [424, 237] on button "Apply" at bounding box center [423, 240] width 61 height 14
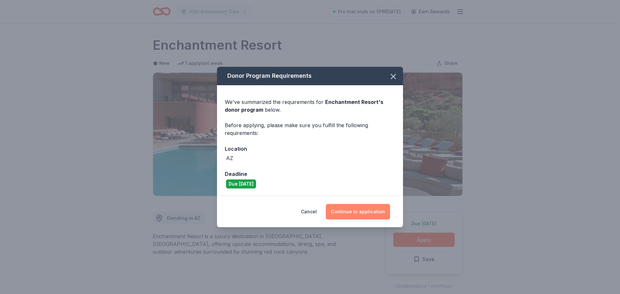
click at [352, 212] on button "Continue to application" at bounding box center [358, 211] width 64 height 15
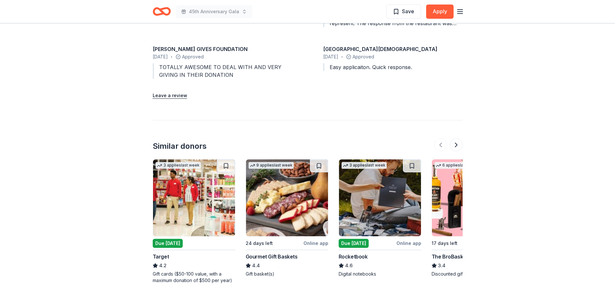
scroll to position [774, 0]
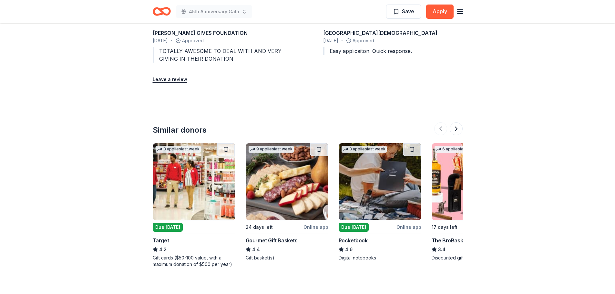
click at [184, 143] on img at bounding box center [194, 181] width 82 height 77
click at [435, 16] on button "Apply" at bounding box center [439, 12] width 27 height 14
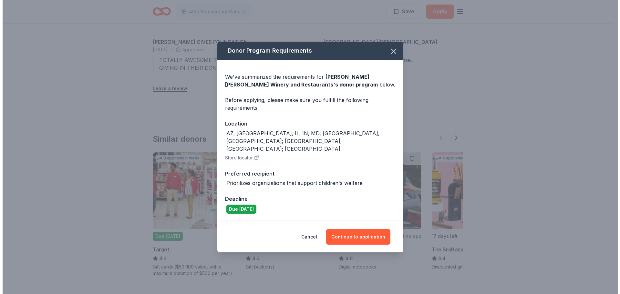
scroll to position [783, 0]
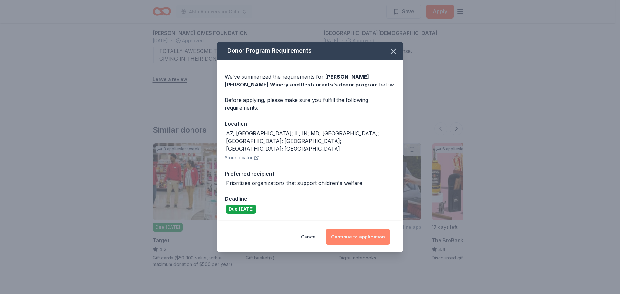
click at [367, 232] on button "Continue to application" at bounding box center [358, 236] width 64 height 15
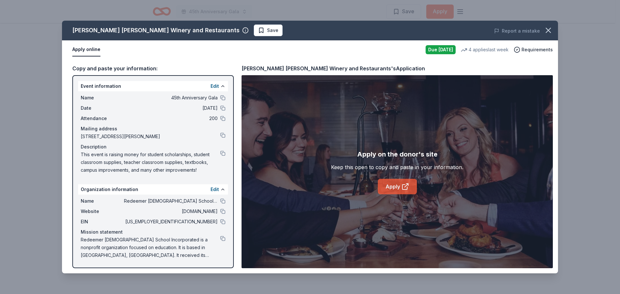
click at [409, 180] on link "Apply" at bounding box center [397, 186] width 39 height 15
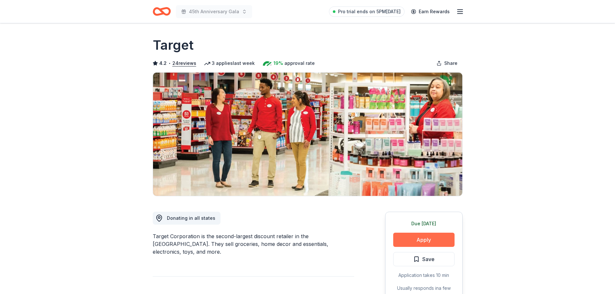
click at [417, 242] on button "Apply" at bounding box center [423, 240] width 61 height 14
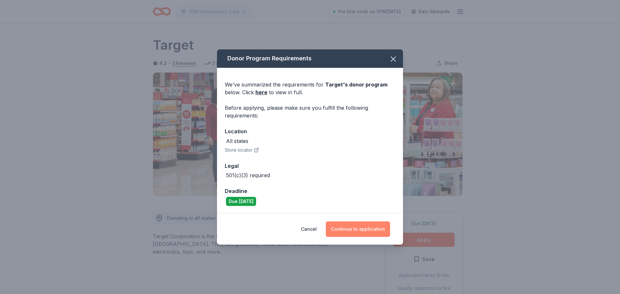
click at [359, 230] on button "Continue to application" at bounding box center [358, 228] width 64 height 15
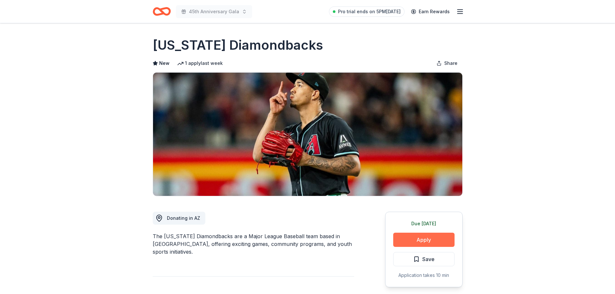
click at [423, 238] on button "Apply" at bounding box center [423, 240] width 61 height 14
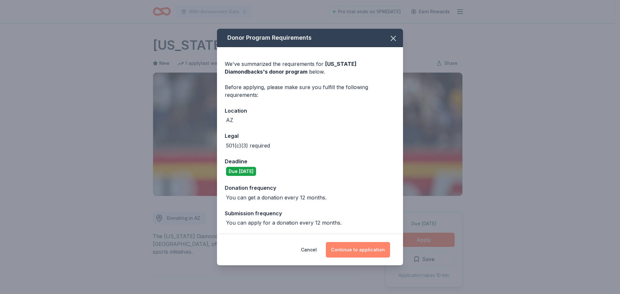
click at [363, 251] on button "Continue to application" at bounding box center [358, 249] width 64 height 15
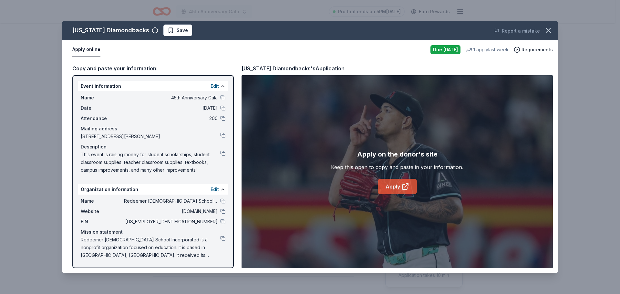
click at [390, 185] on link "Apply" at bounding box center [397, 186] width 39 height 15
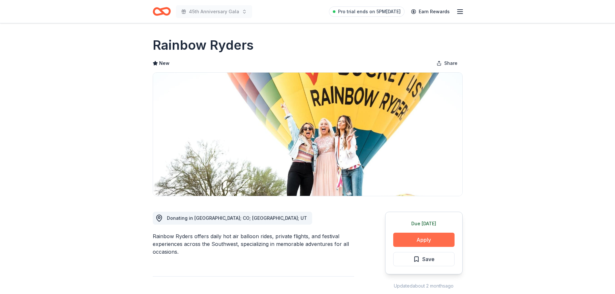
click at [426, 237] on button "Apply" at bounding box center [423, 240] width 61 height 14
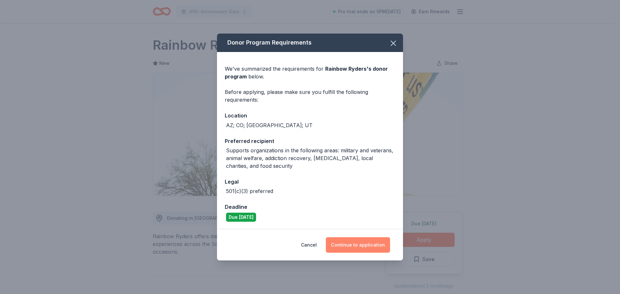
click at [355, 237] on button "Continue to application" at bounding box center [358, 244] width 64 height 15
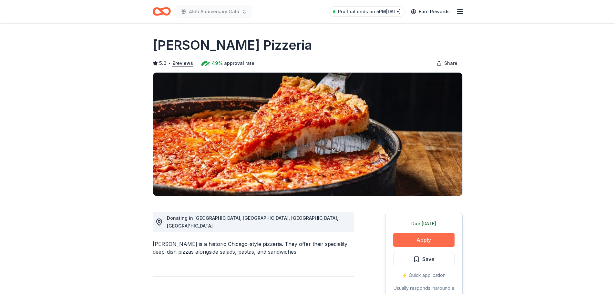
click at [424, 243] on button "Apply" at bounding box center [423, 240] width 61 height 14
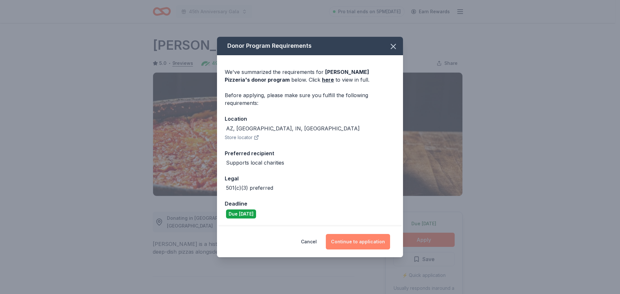
click at [345, 243] on button "Continue to application" at bounding box center [358, 241] width 64 height 15
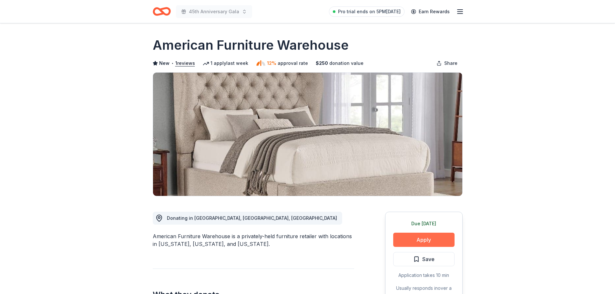
click at [412, 241] on button "Apply" at bounding box center [423, 240] width 61 height 14
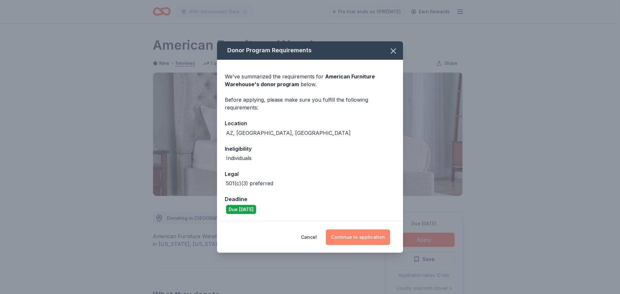
click at [364, 239] on button "Continue to application" at bounding box center [358, 236] width 64 height 15
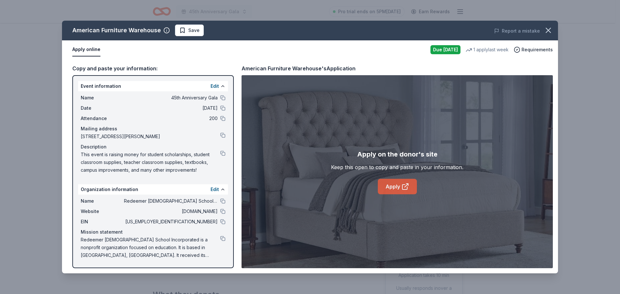
click at [399, 190] on link "Apply" at bounding box center [397, 186] width 39 height 15
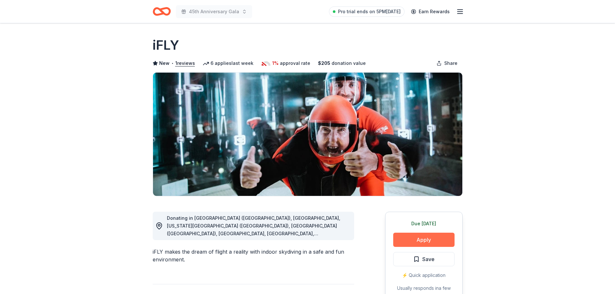
click at [406, 241] on button "Apply" at bounding box center [423, 240] width 61 height 14
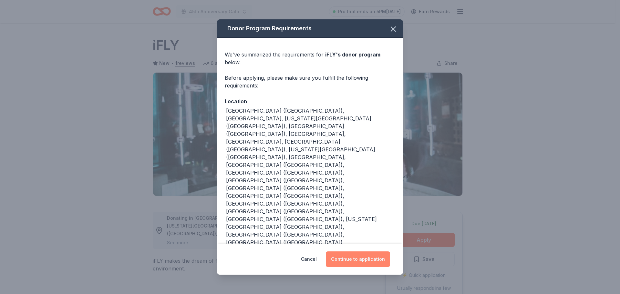
click at [345, 251] on button "Continue to application" at bounding box center [358, 258] width 64 height 15
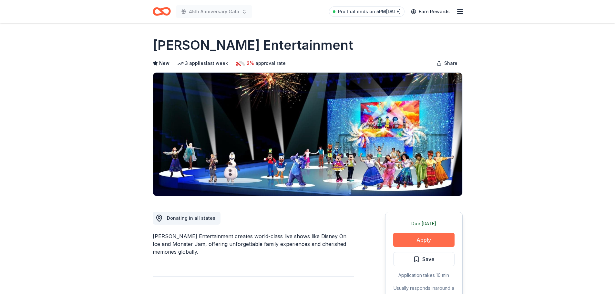
click at [427, 243] on button "Apply" at bounding box center [423, 240] width 61 height 14
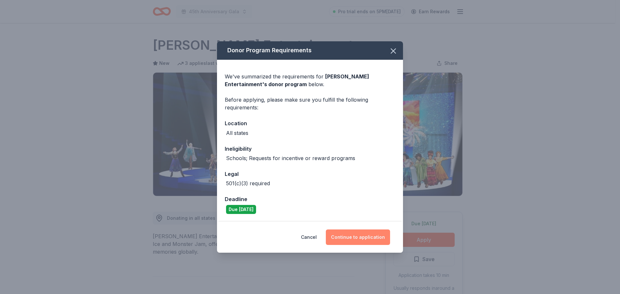
click at [363, 236] on button "Continue to application" at bounding box center [358, 236] width 64 height 15
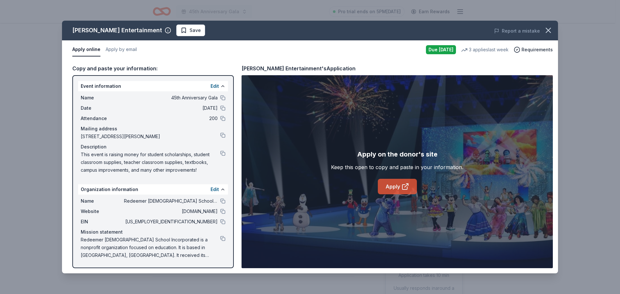
click at [395, 185] on link "Apply" at bounding box center [397, 186] width 39 height 15
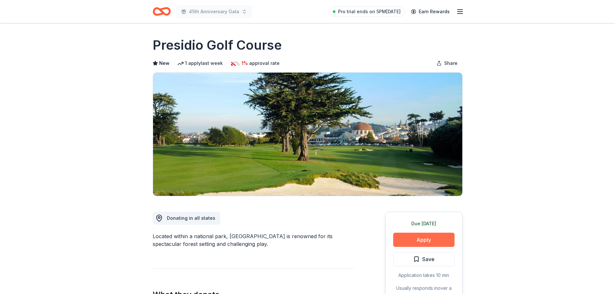
click at [423, 238] on button "Apply" at bounding box center [423, 240] width 61 height 14
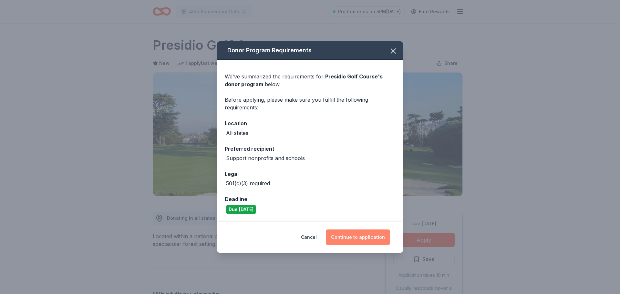
click at [366, 238] on button "Continue to application" at bounding box center [358, 236] width 64 height 15
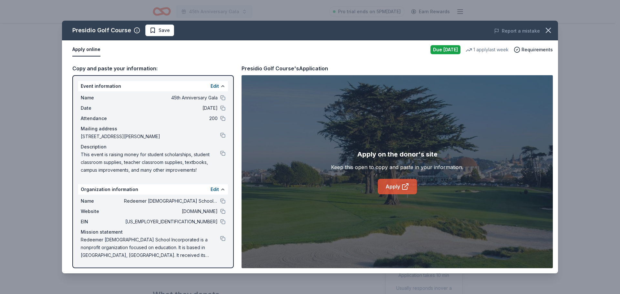
click at [411, 182] on link "Apply" at bounding box center [397, 186] width 39 height 15
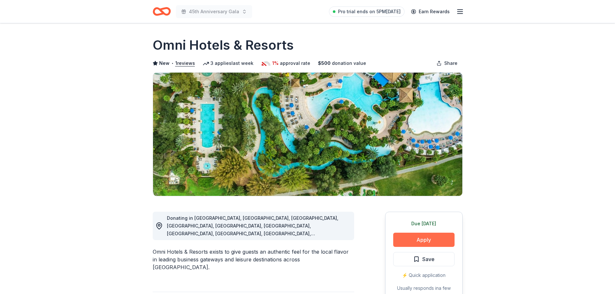
click at [424, 244] on button "Apply" at bounding box center [423, 240] width 61 height 14
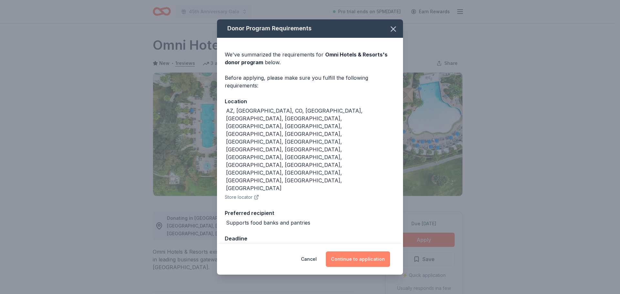
click at [363, 251] on button "Continue to application" at bounding box center [358, 258] width 64 height 15
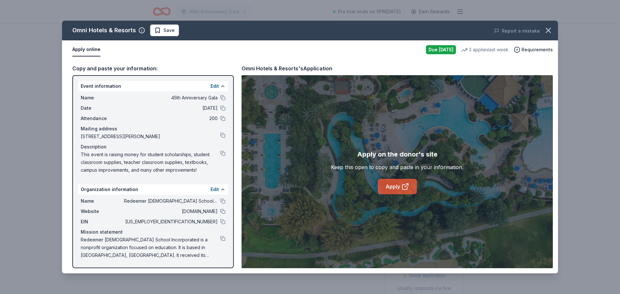
click at [383, 184] on link "Apply" at bounding box center [397, 186] width 39 height 15
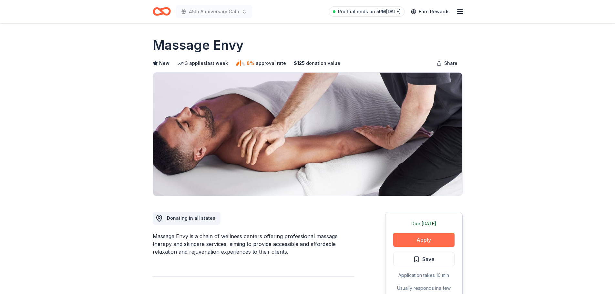
click at [417, 238] on button "Apply" at bounding box center [423, 240] width 61 height 14
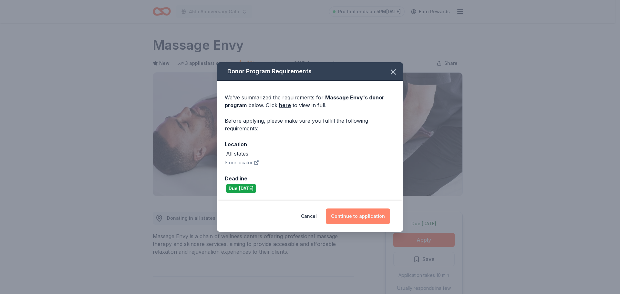
click at [376, 215] on button "Continue to application" at bounding box center [358, 215] width 64 height 15
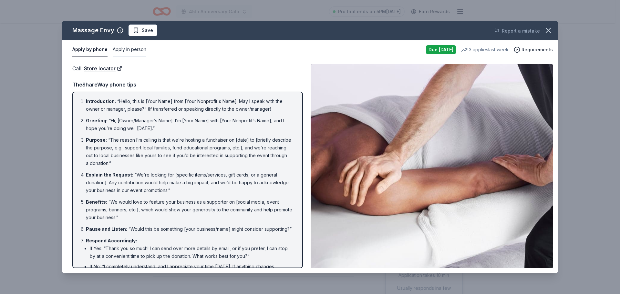
click at [130, 51] on button "Apply in person" at bounding box center [130, 50] width 34 height 14
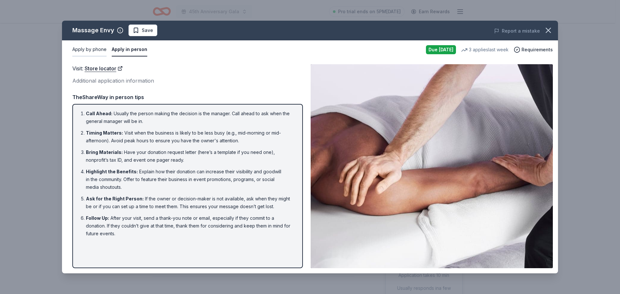
click at [96, 49] on button "Apply by phone" at bounding box center [89, 50] width 34 height 14
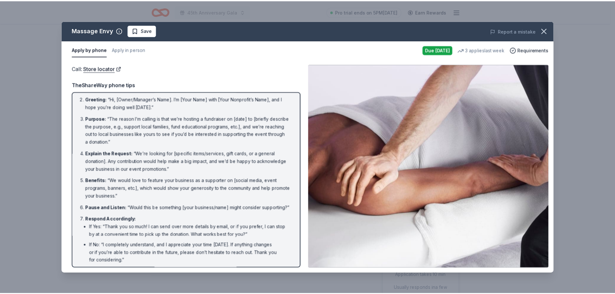
scroll to position [32, 0]
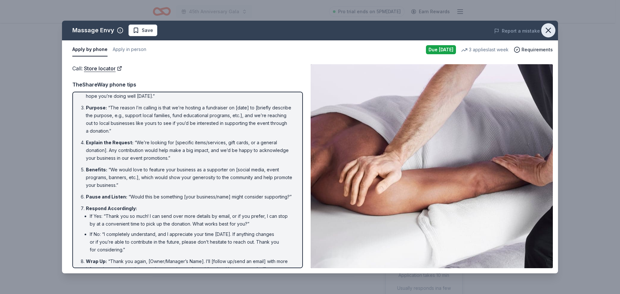
click at [550, 31] on icon "button" at bounding box center [547, 30] width 9 height 9
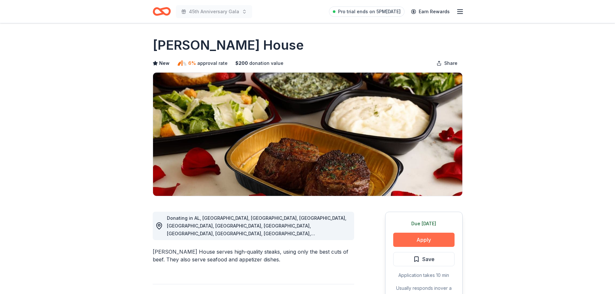
click at [437, 244] on button "Apply" at bounding box center [423, 240] width 61 height 14
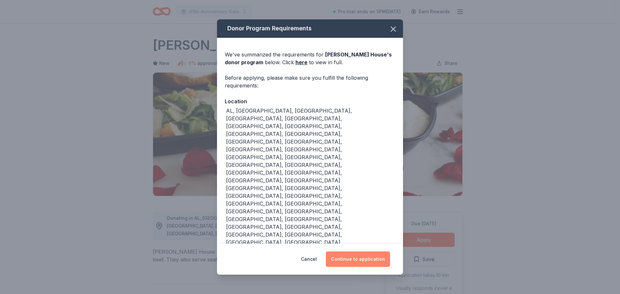
click at [359, 251] on button "Continue to application" at bounding box center [358, 258] width 64 height 15
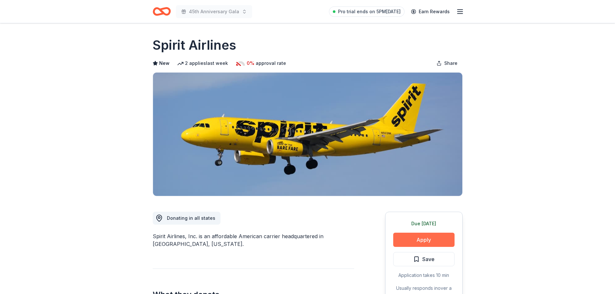
click at [415, 245] on button "Apply" at bounding box center [423, 240] width 61 height 14
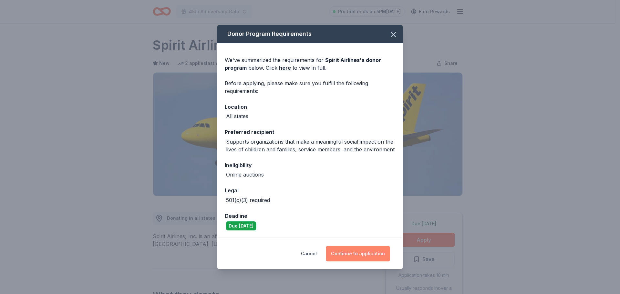
click at [379, 250] on button "Continue to application" at bounding box center [358, 253] width 64 height 15
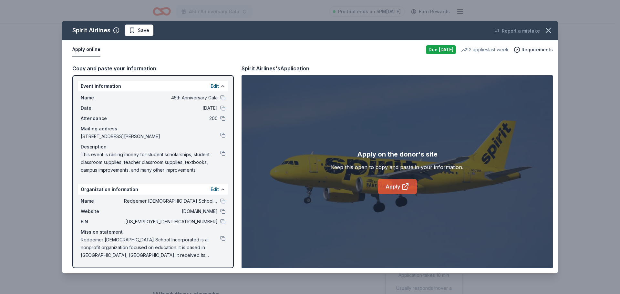
click at [398, 190] on link "Apply" at bounding box center [397, 186] width 39 height 15
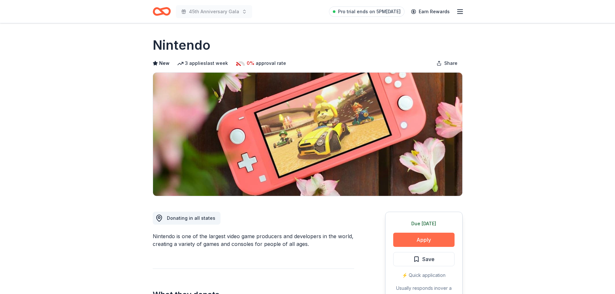
click at [415, 242] on button "Apply" at bounding box center [423, 240] width 61 height 14
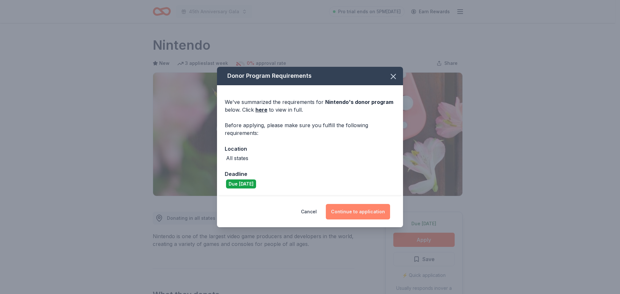
click at [374, 205] on button "Continue to application" at bounding box center [358, 211] width 64 height 15
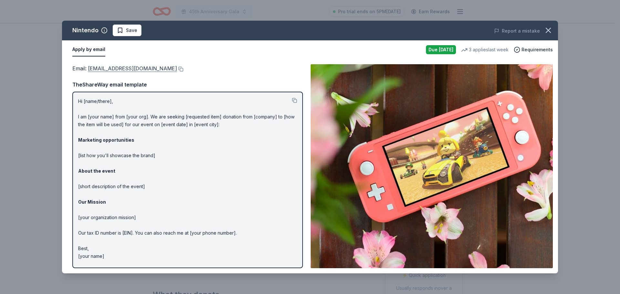
click at [144, 69] on link "charitablecontributionrequest@noa.nintendo.com" at bounding box center [132, 68] width 89 height 8
click at [183, 67] on button at bounding box center [180, 68] width 6 height 5
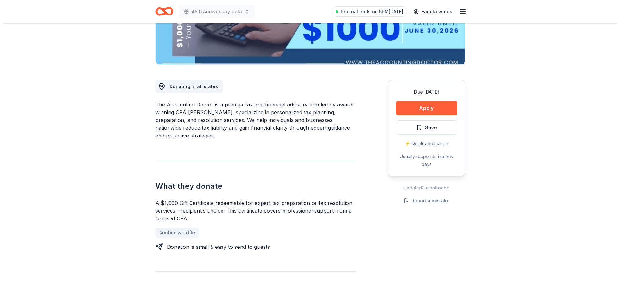
scroll to position [161, 0]
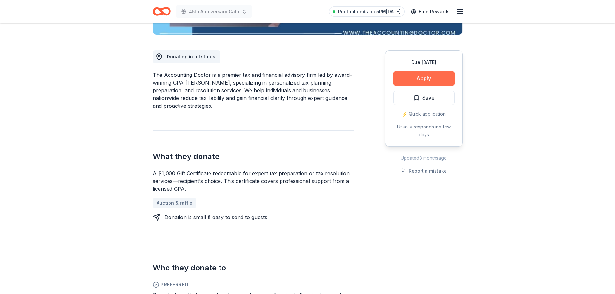
click at [409, 81] on button "Apply" at bounding box center [423, 78] width 61 height 14
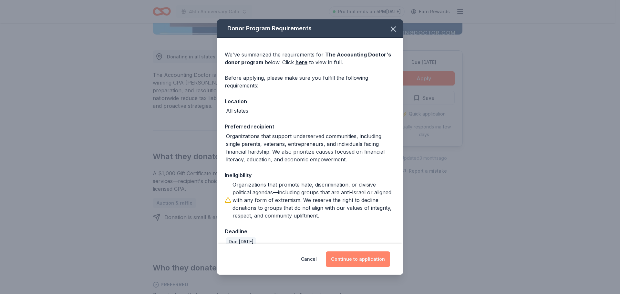
click at [353, 261] on button "Continue to application" at bounding box center [358, 258] width 64 height 15
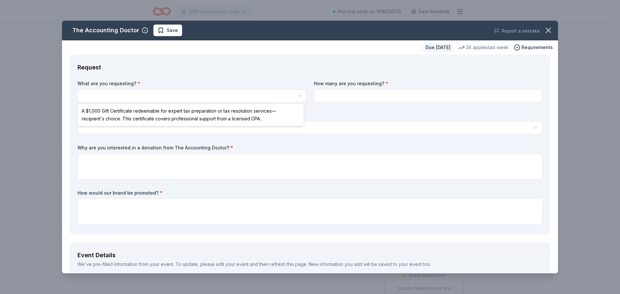
click at [142, 97] on html "45th Anniversary Gala Pro trial ends on 5PM[DATE] Earn Rewards Due [DATE] Share…" at bounding box center [310, 147] width 620 height 294
select select "A $1,000 Gift Certificate redeemable for expert tax preparation or tax resoluti…"
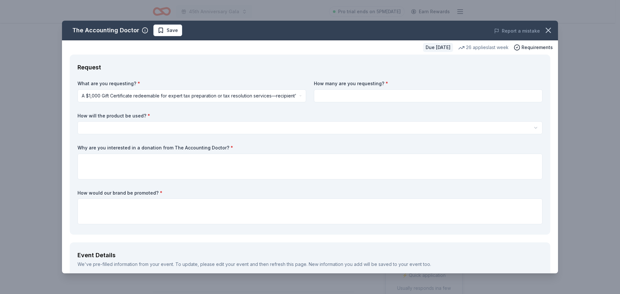
click at [387, 98] on input at bounding box center [428, 95] width 228 height 13
type input "1"
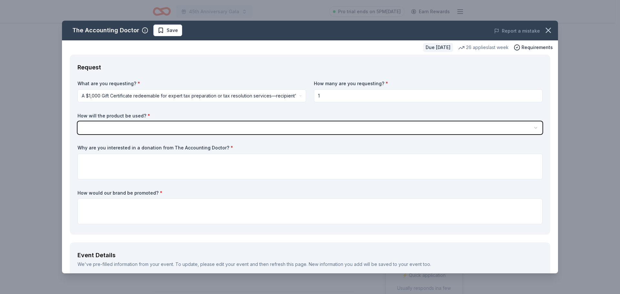
select select "silentAuction"
click at [77, 121] on button "Silent auction" at bounding box center [309, 127] width 465 height 13
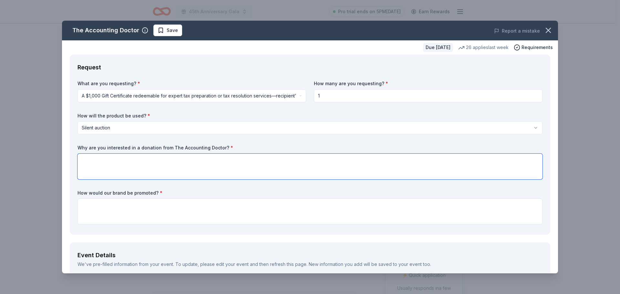
click at [106, 164] on textarea at bounding box center [309, 167] width 465 height 26
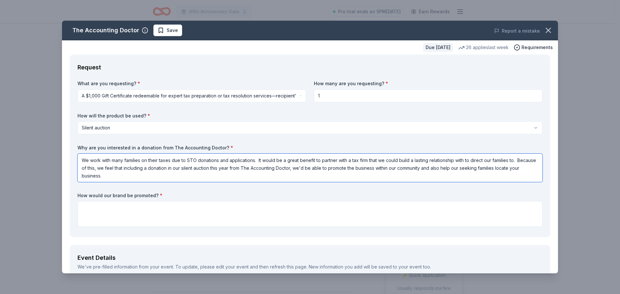
type textarea "We work with many families on their taxes due to STO donations and applications…"
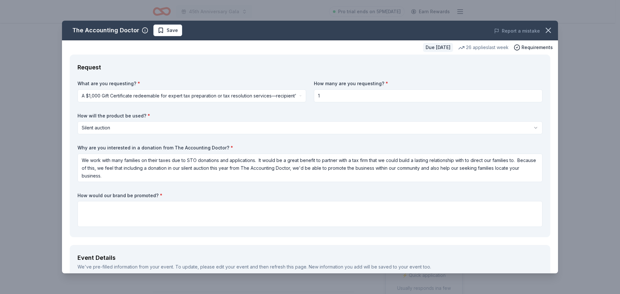
click at [80, 125] on html "45th Anniversary Gala Pro trial ends on 5PM, 9/24 Earn Rewards Due in 24 days S…" at bounding box center [310, 147] width 620 height 294
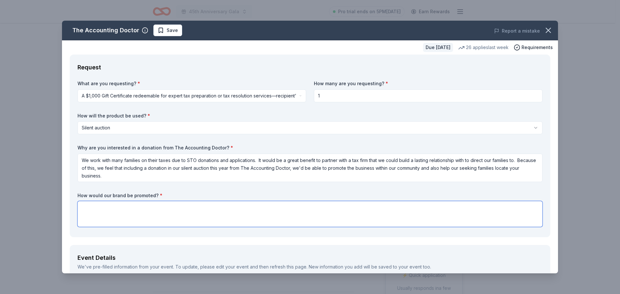
click at [113, 205] on textarea at bounding box center [309, 214] width 465 height 26
paste textarea "Donors will be recognized in our event program, highlighted during the evening’…"
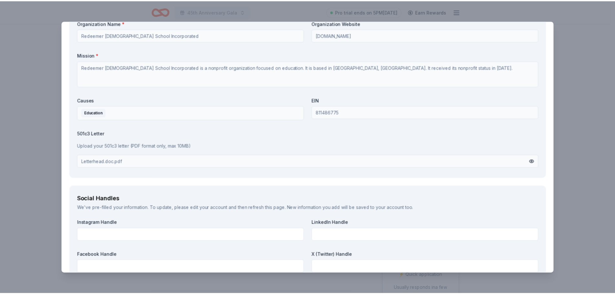
scroll to position [703, 0]
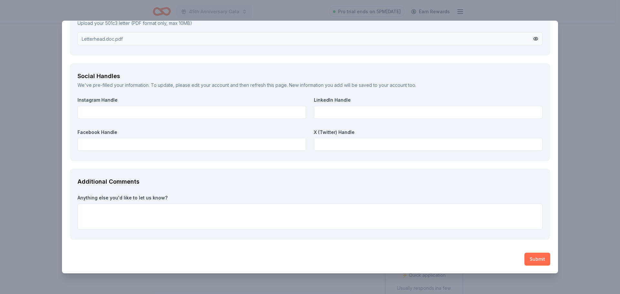
type textarea "Donors will be recognized in our event program, highlighted during the evening’…"
click at [531, 254] on button "Submit" at bounding box center [537, 259] width 26 height 13
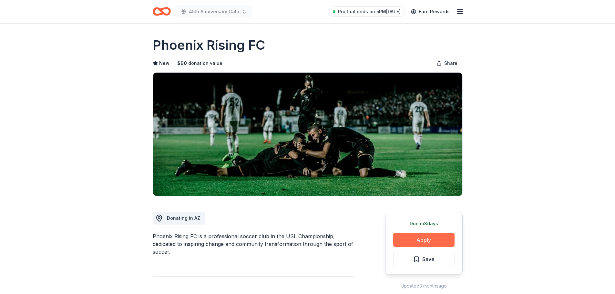
click at [406, 237] on button "Apply" at bounding box center [423, 240] width 61 height 14
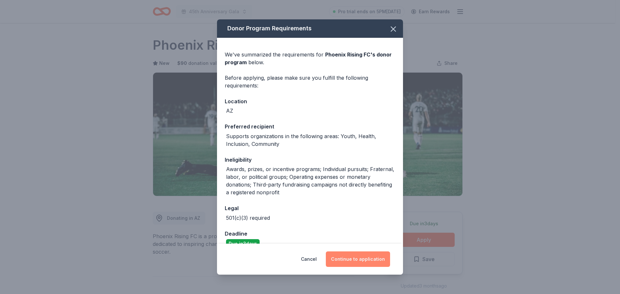
click at [353, 257] on button "Continue to application" at bounding box center [358, 258] width 64 height 15
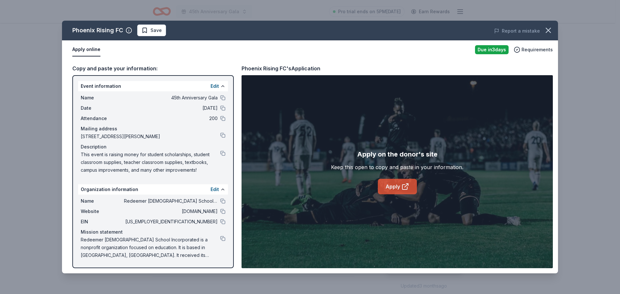
click at [399, 190] on link "Apply" at bounding box center [397, 186] width 39 height 15
